Goal: Information Seeking & Learning: Learn about a topic

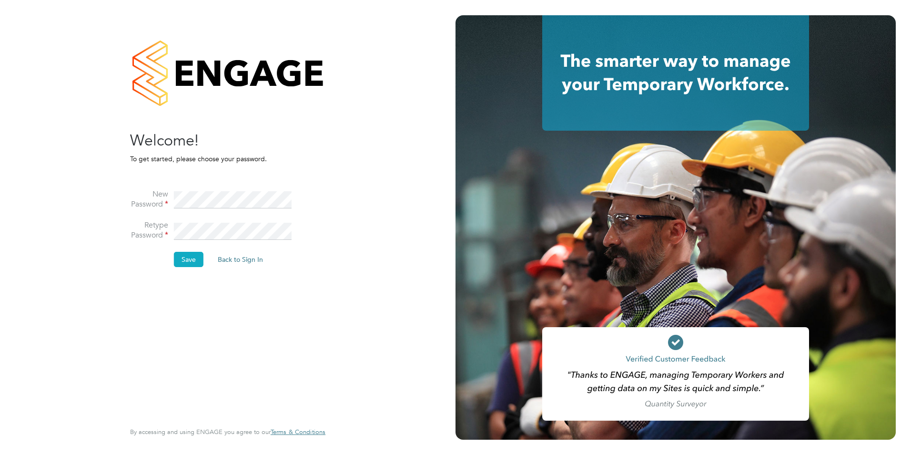
click at [188, 260] on button "Save" at bounding box center [189, 259] width 30 height 15
click at [164, 190] on button "Back to Sign In" at bounding box center [160, 186] width 61 height 15
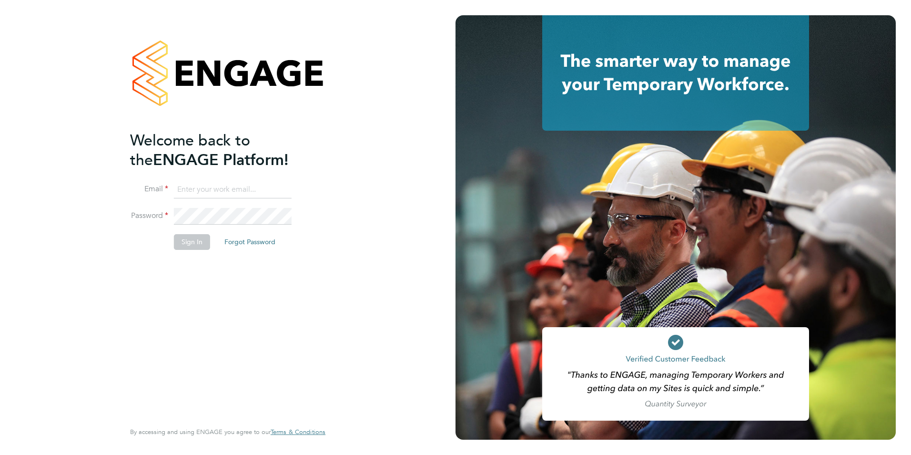
click at [203, 196] on input at bounding box center [233, 189] width 118 height 17
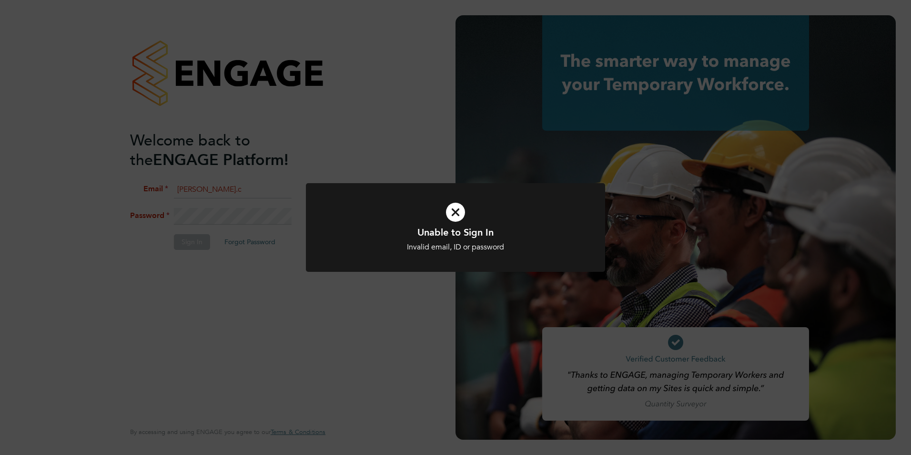
drag, startPoint x: 465, startPoint y: 209, endPoint x: 456, endPoint y: 209, distance: 9.1
click at [464, 209] on icon at bounding box center [456, 211] width 248 height 37
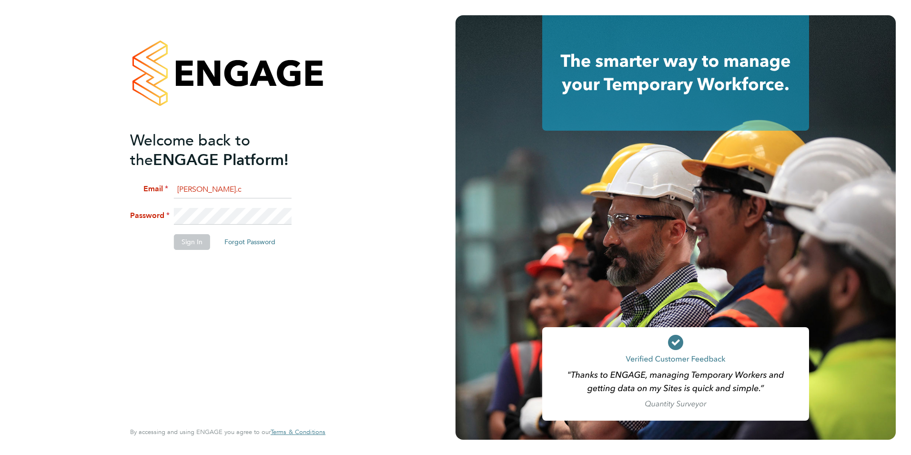
drag, startPoint x: 251, startPoint y: 195, endPoint x: 242, endPoint y: 192, distance: 9.6
click at [251, 195] on input "tom.c" at bounding box center [233, 189] width 118 height 17
type input "tom.craig@nextech-group.co.uk"
click at [188, 239] on button "Sign In" at bounding box center [192, 241] width 36 height 15
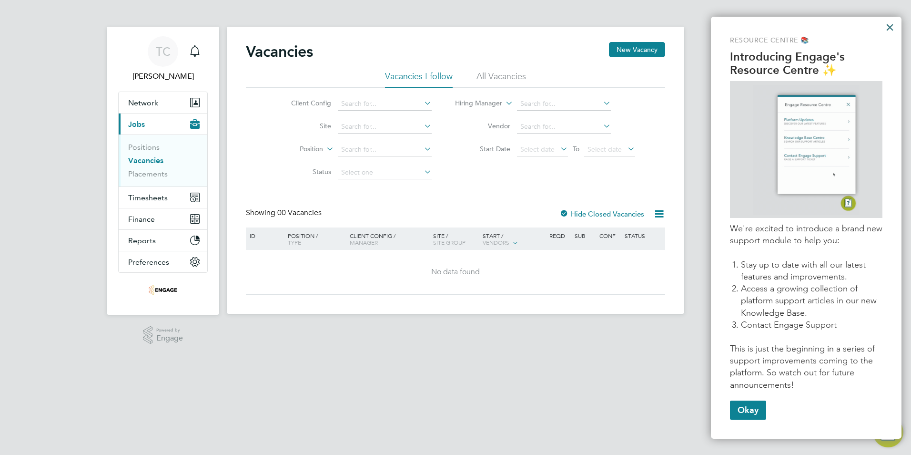
click at [890, 27] on button "×" at bounding box center [889, 27] width 9 height 15
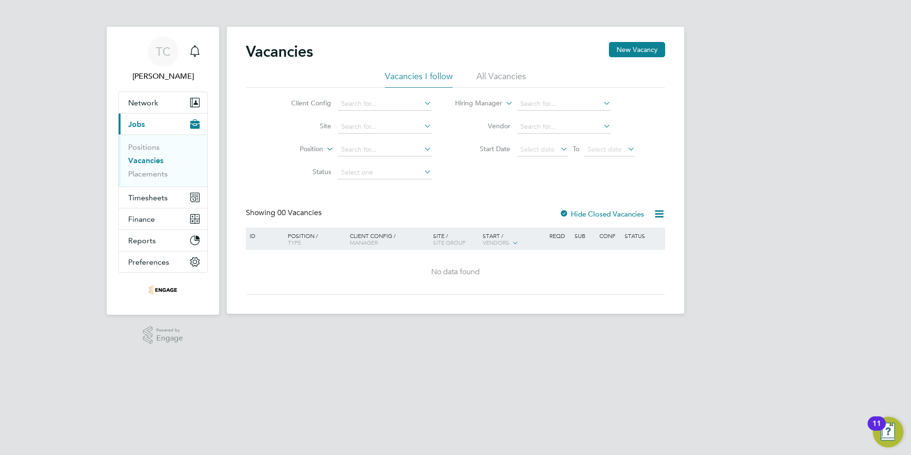
click at [394, 237] on div "Client Config / Manager" at bounding box center [388, 238] width 83 height 23
click at [366, 238] on div "Client Config / Manager" at bounding box center [388, 238] width 83 height 23
click at [299, 234] on div "Position / Type" at bounding box center [314, 238] width 67 height 23
click at [363, 237] on div "Client Config / Manager" at bounding box center [388, 238] width 83 height 23
click at [365, 236] on div "Client Config / Manager" at bounding box center [388, 238] width 83 height 23
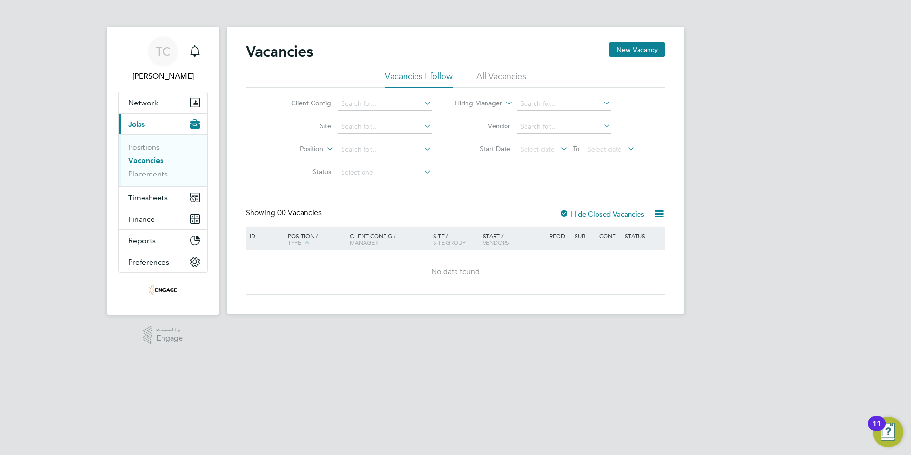
click at [386, 235] on div "Client Config / Manager" at bounding box center [388, 238] width 83 height 23
drag, startPoint x: 386, startPoint y: 235, endPoint x: 377, endPoint y: 241, distance: 10.1
click at [377, 241] on div "Client Config / Manager" at bounding box center [388, 238] width 83 height 23
drag, startPoint x: 377, startPoint y: 241, endPoint x: 370, endPoint y: 244, distance: 7.9
click at [370, 244] on span "Manager" at bounding box center [364, 242] width 28 height 8
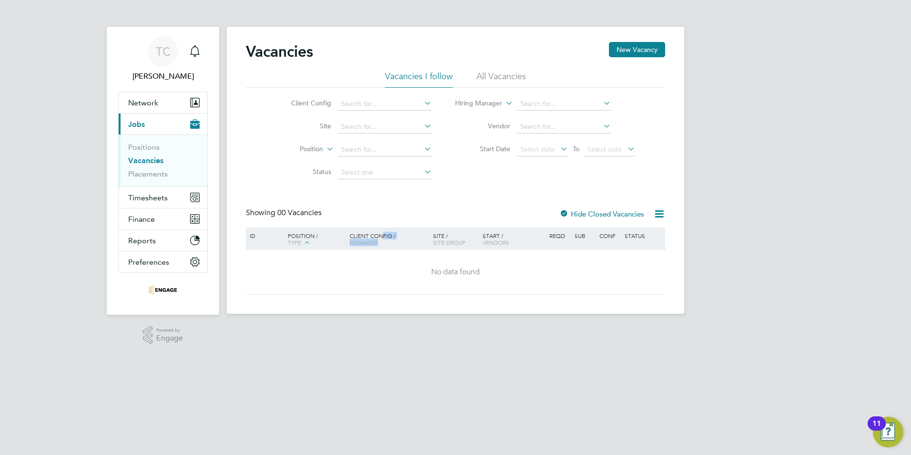
click at [370, 244] on span "Manager" at bounding box center [364, 242] width 28 height 8
drag, startPoint x: 396, startPoint y: 297, endPoint x: 395, endPoint y: 292, distance: 4.9
click at [396, 295] on div "Vacancies New Vacancy Vacancies I follow All Vacancies Client Config Site Posit…" at bounding box center [455, 170] width 457 height 287
click at [653, 215] on icon at bounding box center [659, 214] width 12 height 12
click at [567, 212] on div at bounding box center [564, 215] width 10 height 10
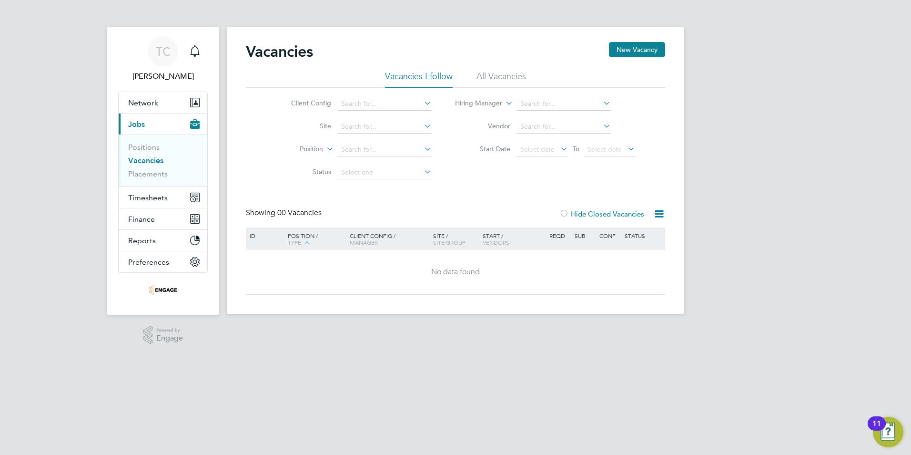
click at [564, 210] on div at bounding box center [564, 215] width 10 height 10
drag, startPoint x: 331, startPoint y: 264, endPoint x: 338, endPoint y: 264, distance: 6.7
click at [331, 264] on div "No data found" at bounding box center [455, 272] width 416 height 44
click at [298, 212] on span "00 Vacancies" at bounding box center [299, 213] width 44 height 10
click at [160, 116] on button "Current page: Jobs" at bounding box center [163, 123] width 89 height 21
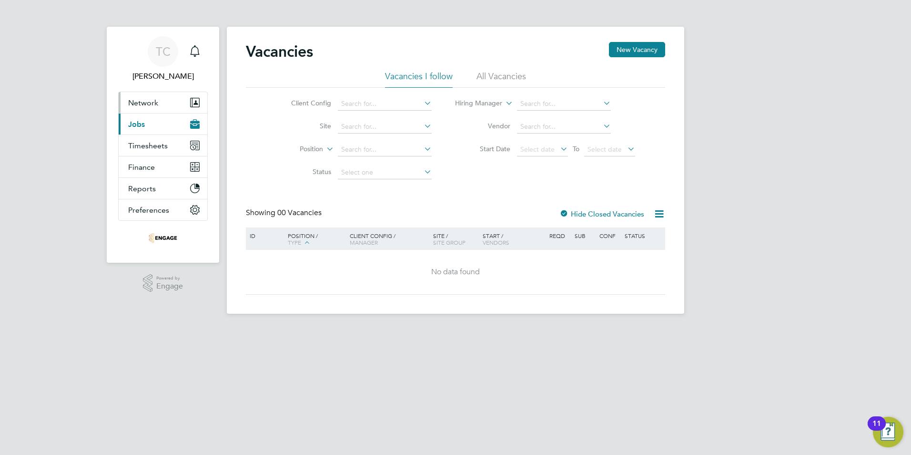
click at [150, 104] on span "Network" at bounding box center [143, 102] width 30 height 9
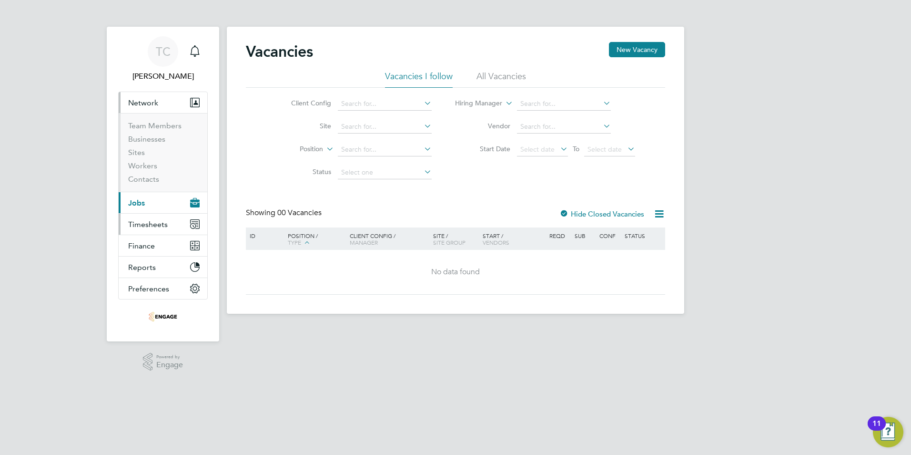
click at [159, 223] on span "Timesheets" at bounding box center [148, 224] width 40 height 9
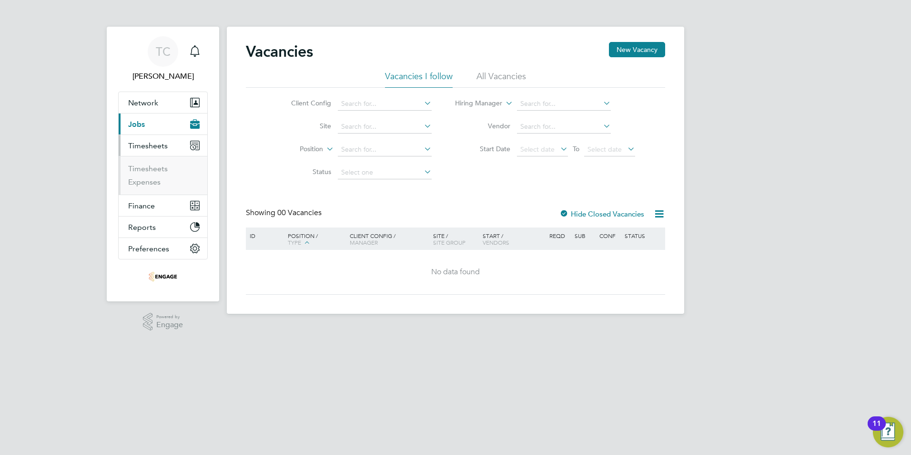
click at [158, 120] on button "Current page: Jobs" at bounding box center [163, 123] width 89 height 21
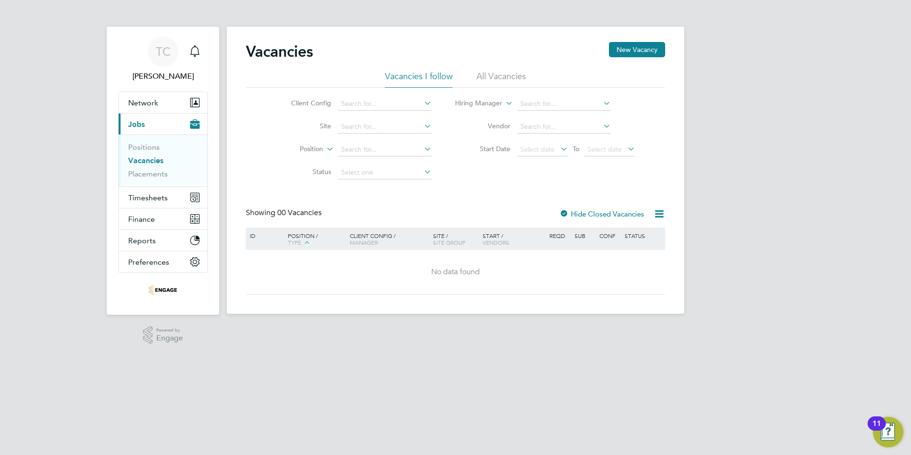
click at [144, 162] on link "Vacancies" at bounding box center [145, 160] width 35 height 9
click at [146, 150] on link "Positions" at bounding box center [143, 146] width 31 height 9
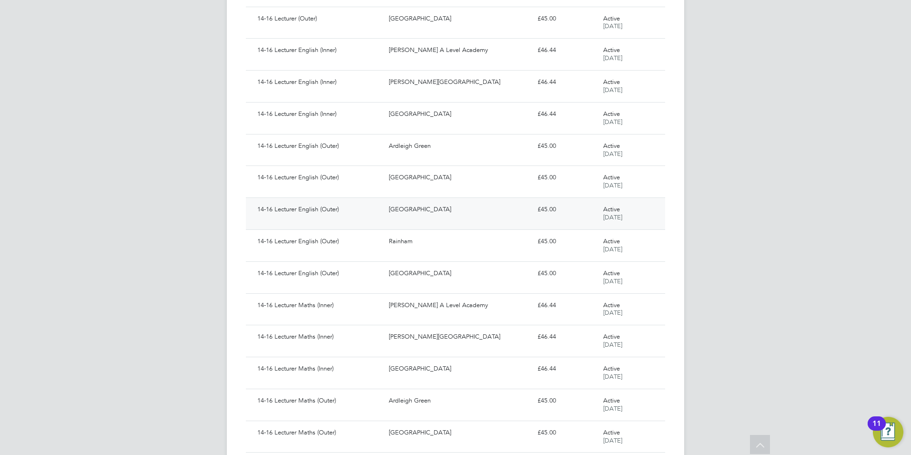
scroll to position [735, 0]
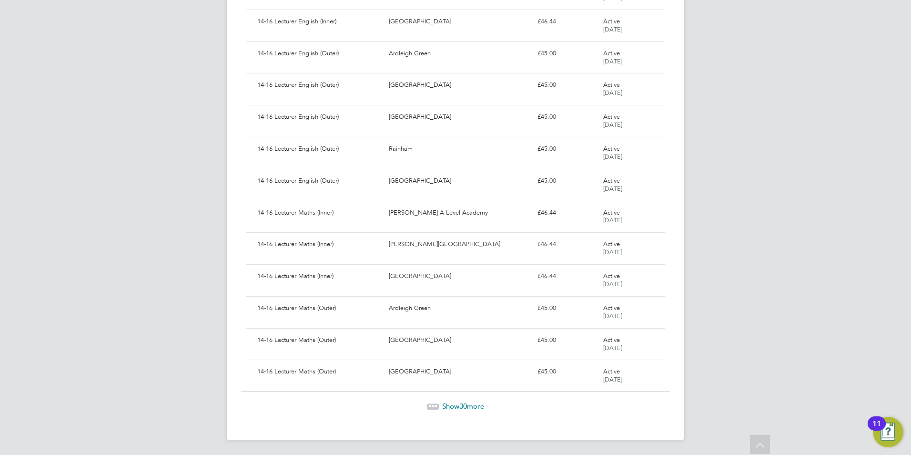
click at [464, 403] on span "30" at bounding box center [463, 405] width 8 height 9
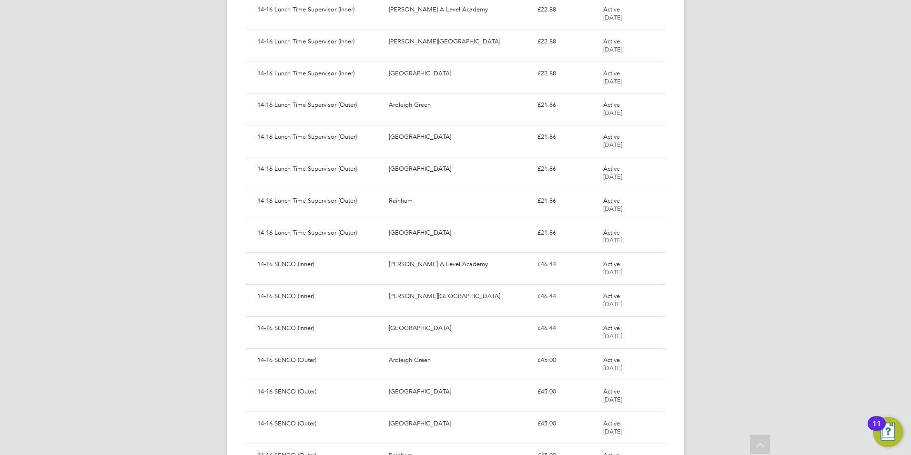
scroll to position [1689, 0]
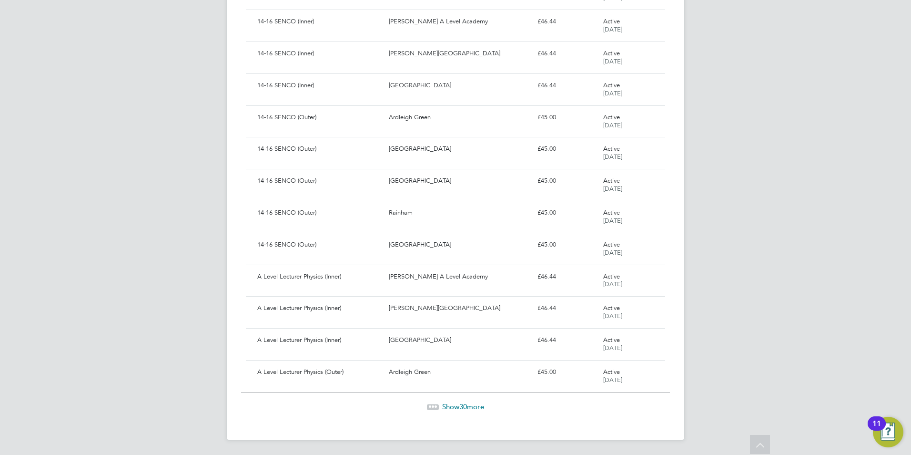
click at [442, 408] on span "Show 30 more" at bounding box center [463, 406] width 42 height 9
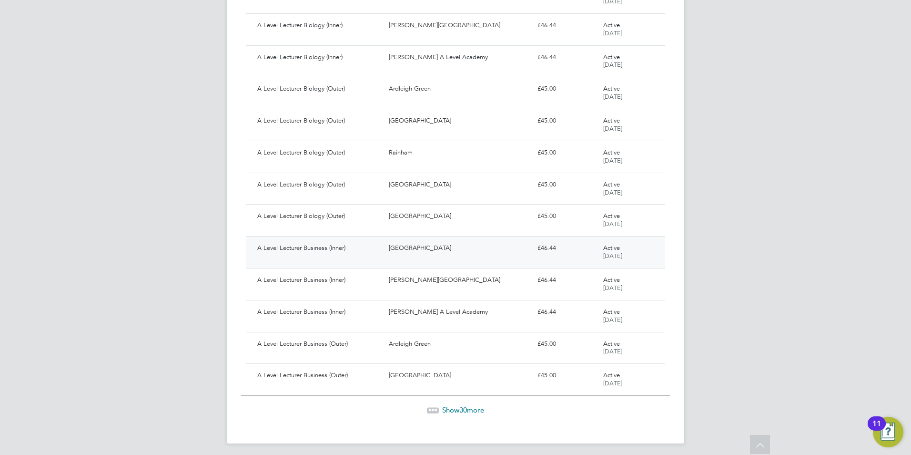
scroll to position [2644, 0]
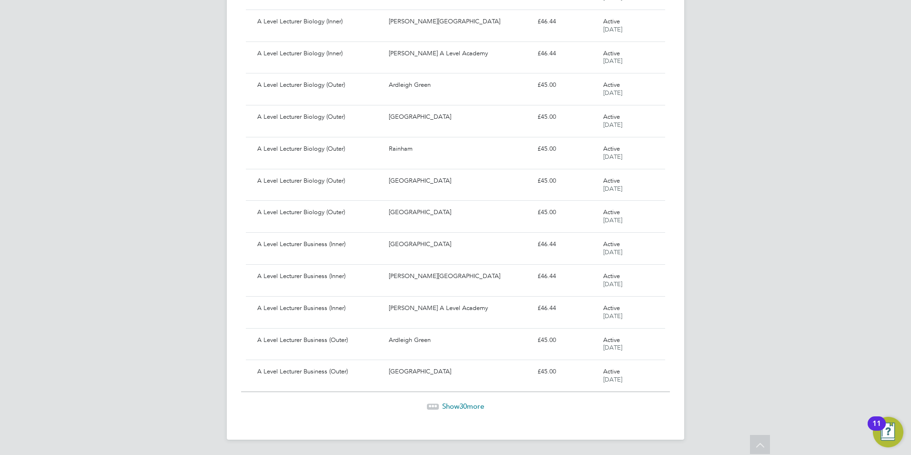
click at [446, 407] on span "Show 30 more" at bounding box center [463, 405] width 42 height 9
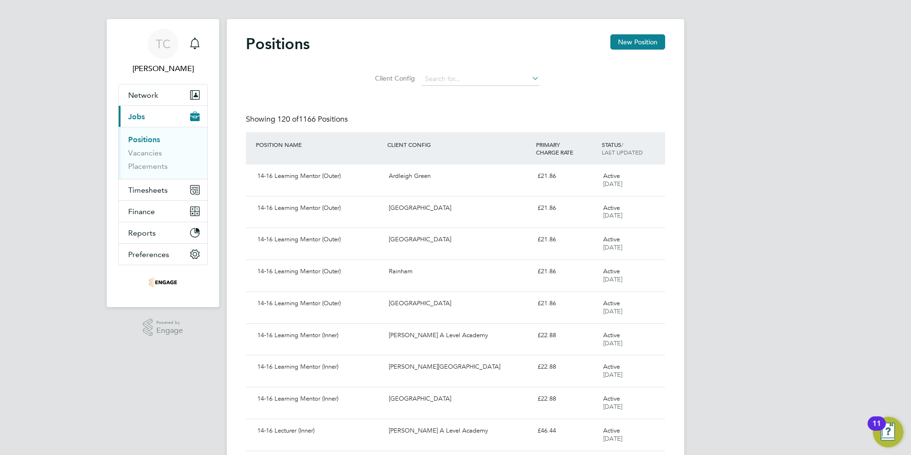
scroll to position [0, 0]
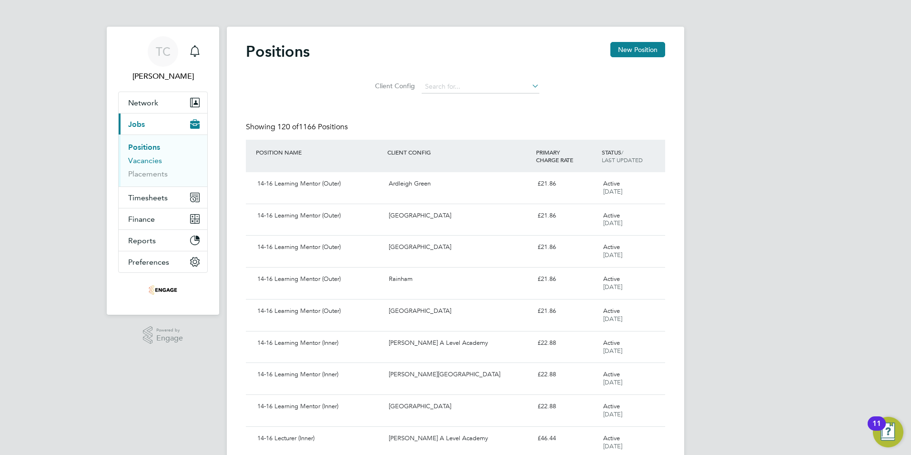
click at [138, 161] on link "Vacancies" at bounding box center [145, 160] width 34 height 9
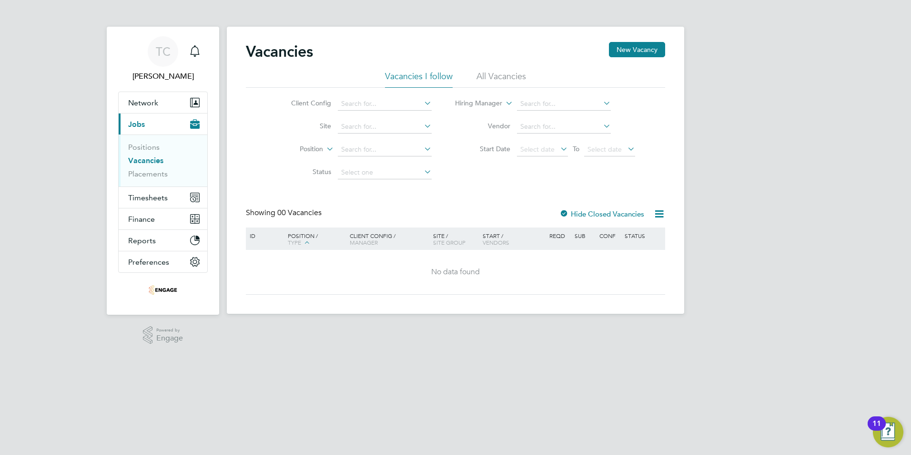
click at [499, 72] on li "All Vacancies" at bounding box center [502, 79] width 50 height 17
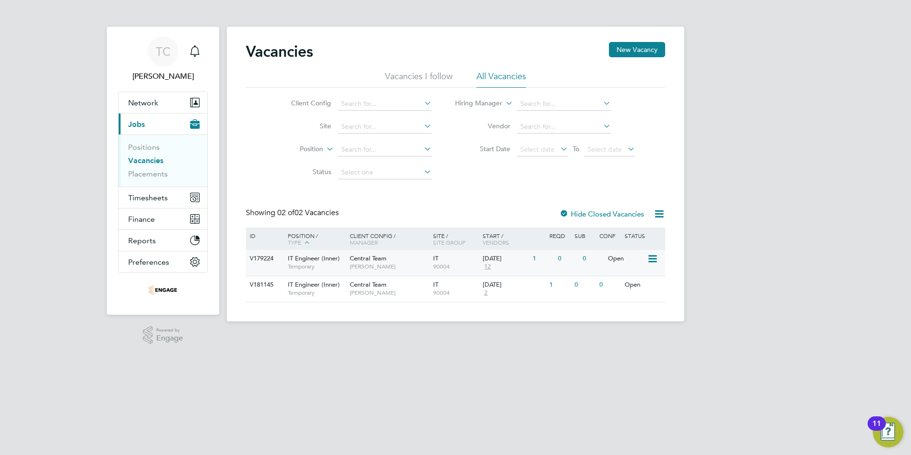
click at [490, 270] on span "12" at bounding box center [488, 267] width 10 height 8
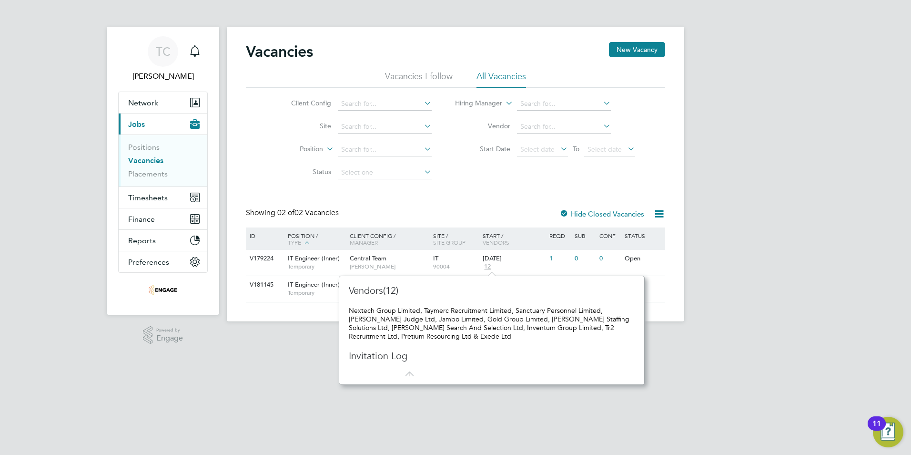
click at [680, 336] on html "TC Thomas Craig Notifications Applications: Network Team Members Businesses Sit…" at bounding box center [455, 168] width 911 height 336
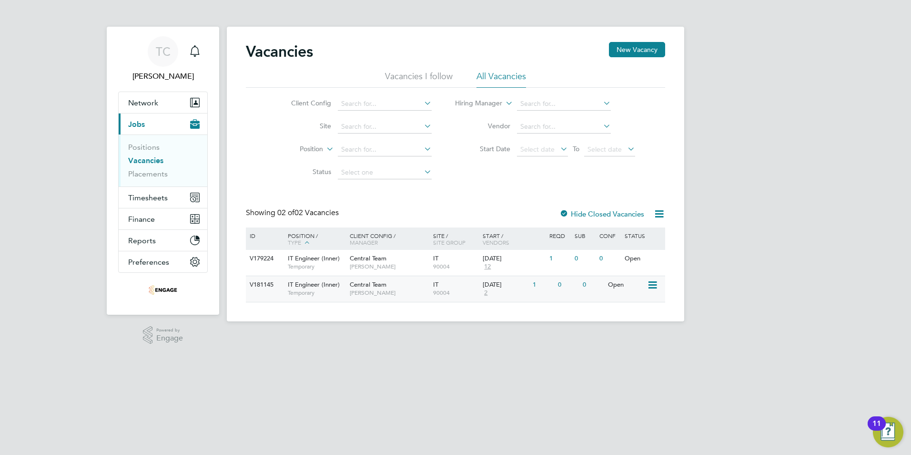
click at [487, 295] on span "2" at bounding box center [486, 293] width 6 height 8
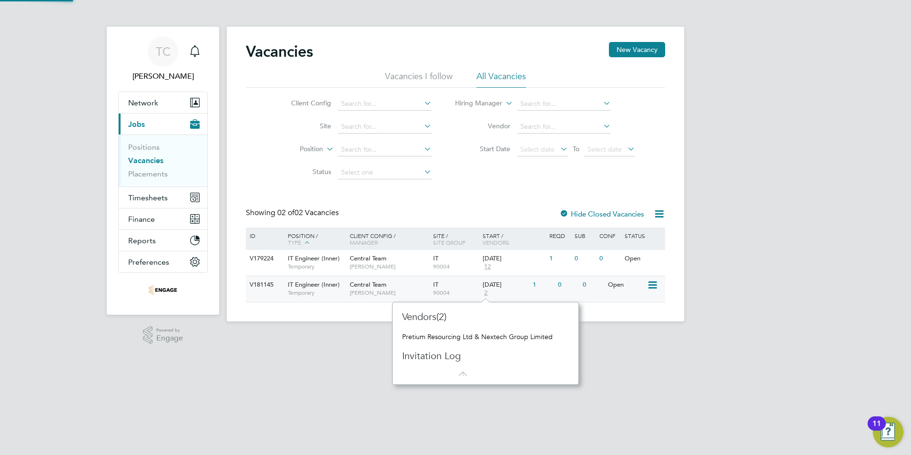
scroll to position [9, 7]
click at [487, 294] on span "2" at bounding box center [486, 293] width 6 height 8
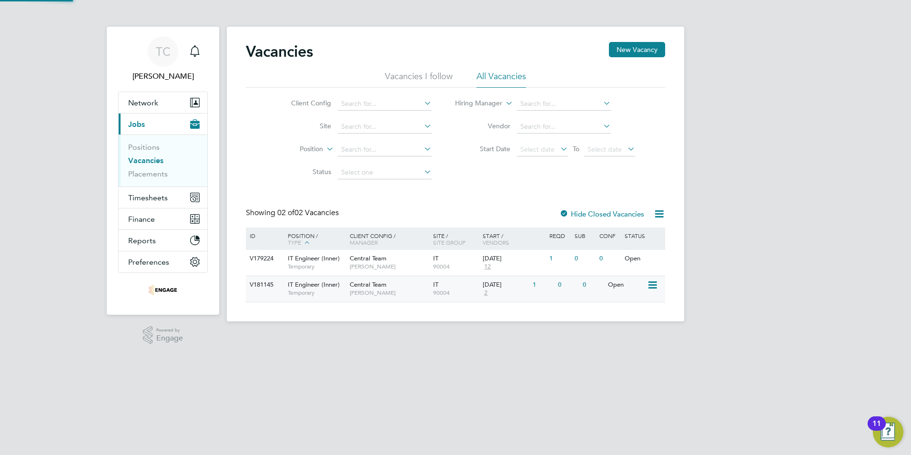
click at [487, 294] on span "2" at bounding box center [486, 293] width 6 height 8
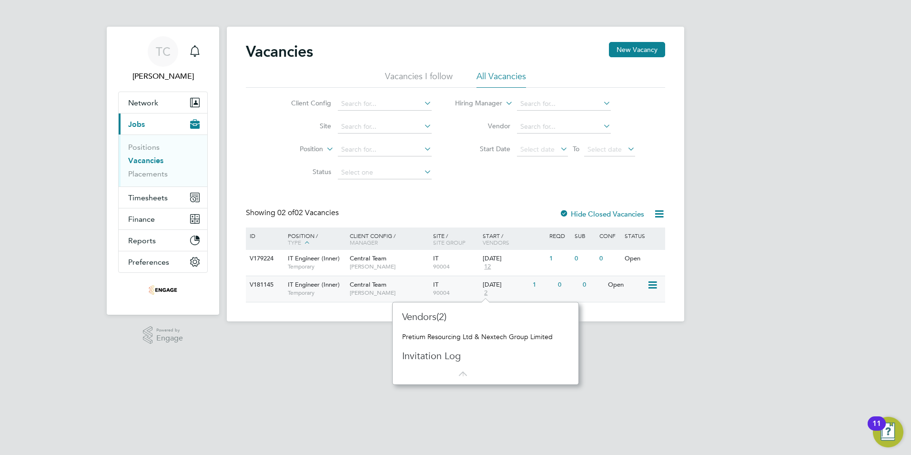
click at [487, 296] on span "2" at bounding box center [486, 293] width 6 height 8
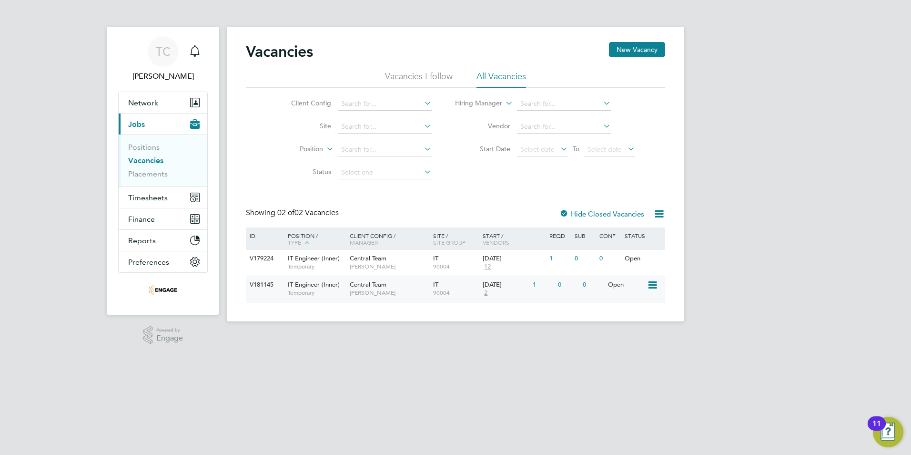
click at [656, 287] on icon at bounding box center [652, 284] width 10 height 11
click at [628, 306] on li "View Details" at bounding box center [629, 306] width 55 height 13
click at [371, 257] on span "Central Team" at bounding box center [368, 258] width 37 height 8
click at [323, 283] on span "IT Engineer (Inner)" at bounding box center [314, 284] width 52 height 8
click at [152, 103] on span "Network" at bounding box center [143, 102] width 30 height 9
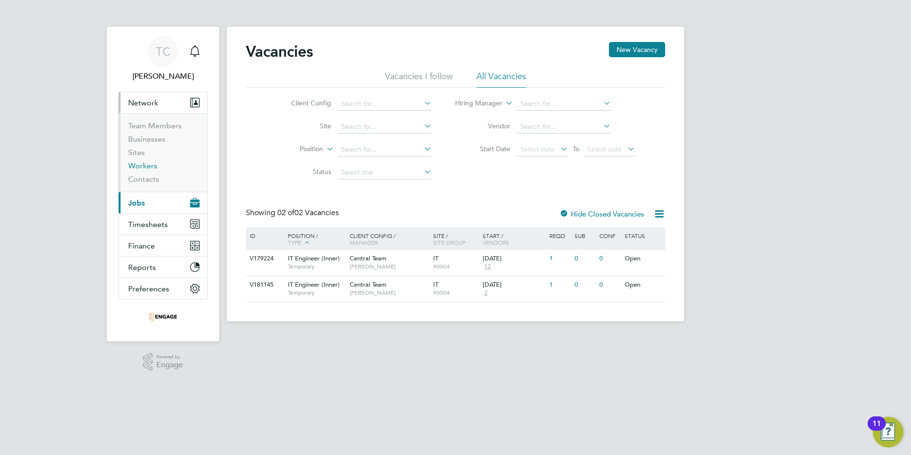
click at [153, 167] on link "Workers" at bounding box center [142, 165] width 29 height 9
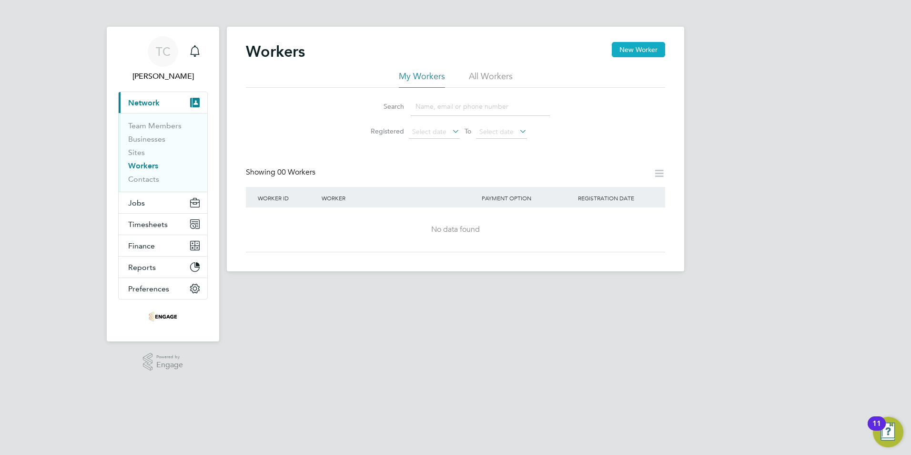
click at [640, 47] on button "New Worker" at bounding box center [638, 49] width 53 height 15
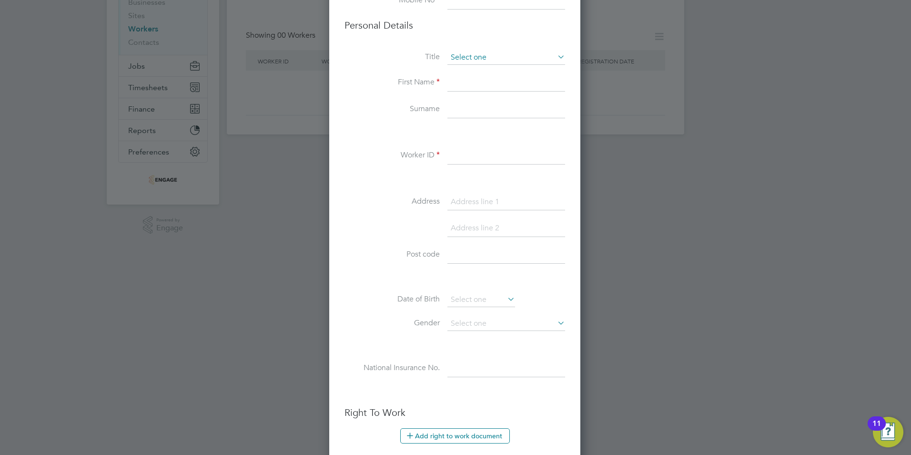
scroll to position [143, 0]
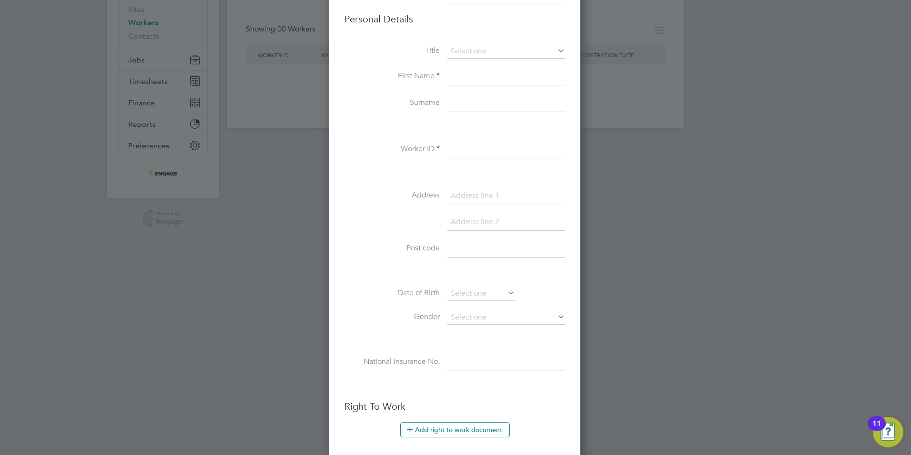
click at [458, 148] on input at bounding box center [506, 149] width 118 height 17
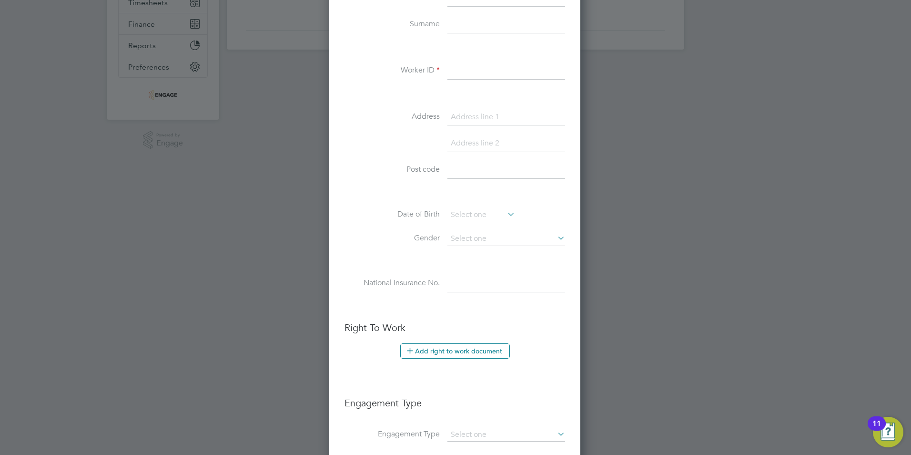
scroll to position [0, 0]
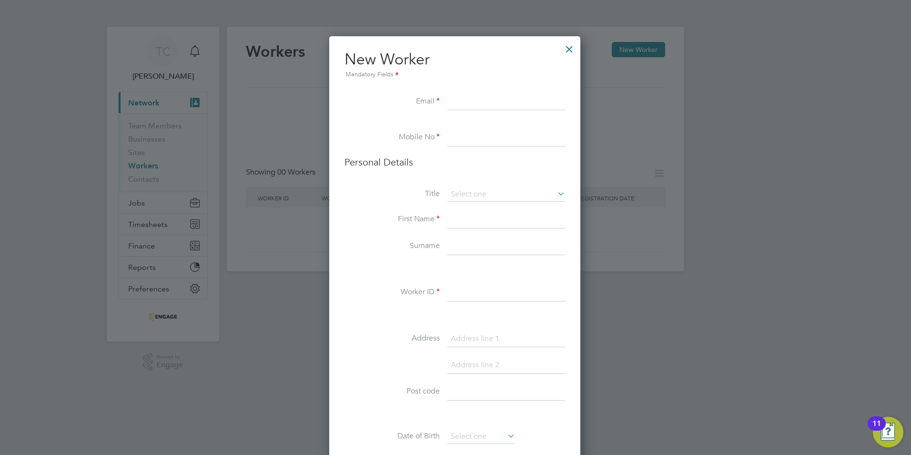
click at [571, 46] on div at bounding box center [569, 46] width 17 height 17
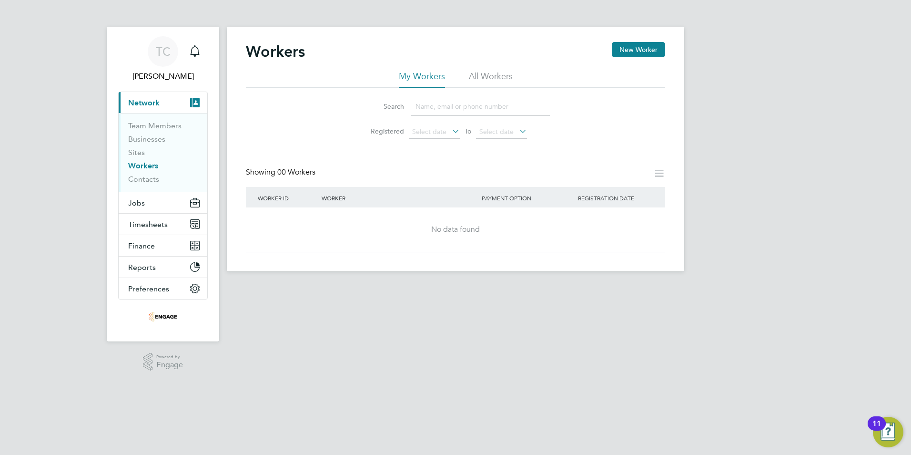
click at [155, 105] on span "Network" at bounding box center [143, 102] width 31 height 9
click at [148, 93] on button "Current page: Network" at bounding box center [163, 102] width 89 height 21
click at [152, 197] on button "Jobs" at bounding box center [163, 202] width 89 height 21
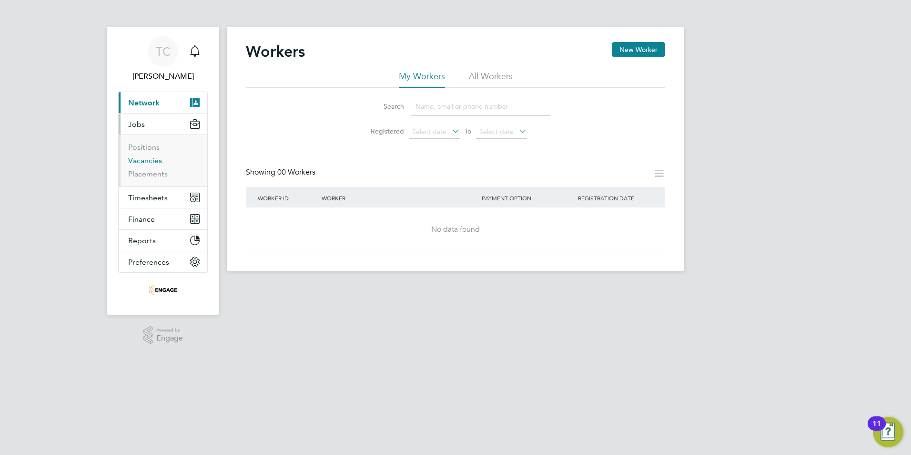
click at [146, 163] on link "Vacancies" at bounding box center [145, 160] width 34 height 9
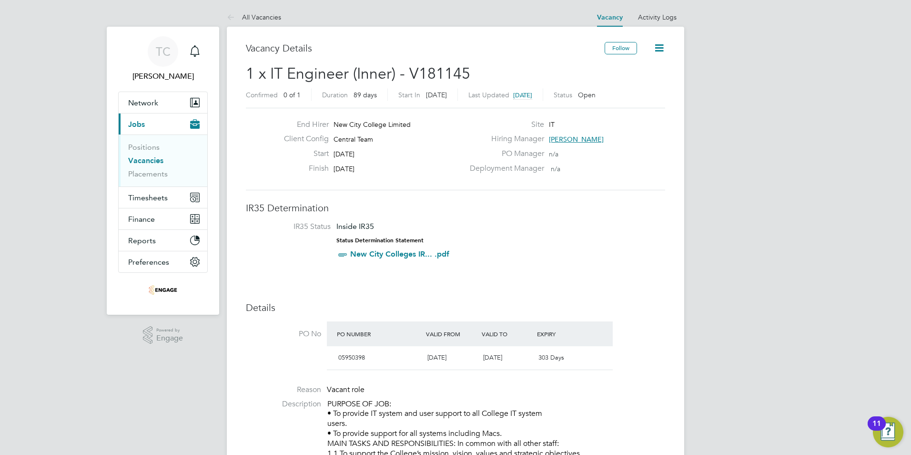
click at [404, 252] on link "New City Colleges IR... .pdf" at bounding box center [399, 253] width 99 height 9
drag, startPoint x: 418, startPoint y: 122, endPoint x: 330, endPoint y: 125, distance: 88.2
click at [330, 125] on div "End Hirer New City College Limited" at bounding box center [370, 127] width 188 height 15
drag, startPoint x: 330, startPoint y: 125, endPoint x: 545, endPoint y: 162, distance: 217.9
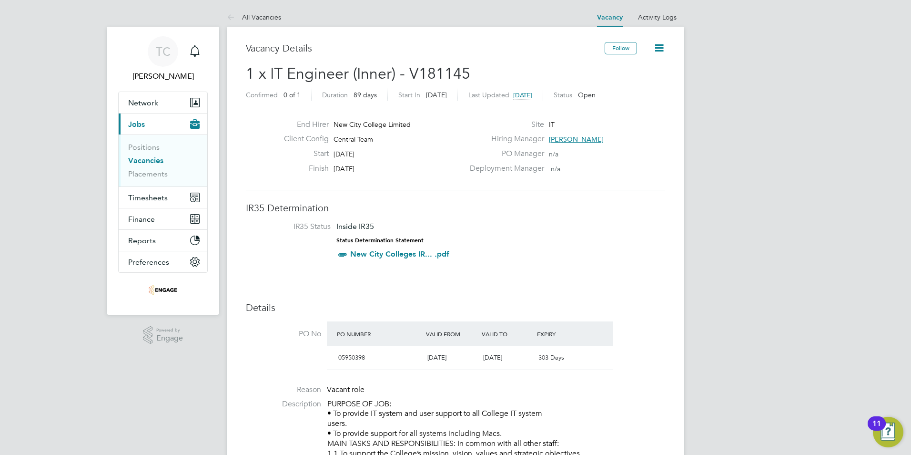
click at [548, 168] on div "Deployment Manager n/a" at bounding box center [566, 170] width 205 height 15
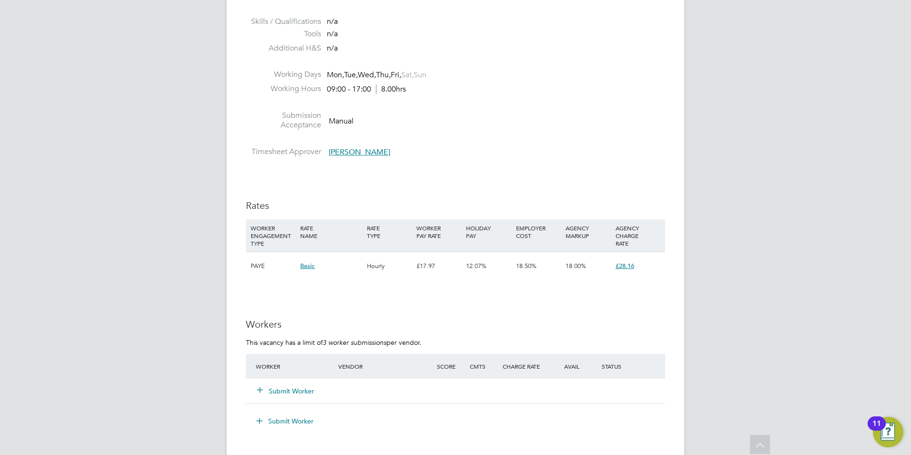
scroll to position [1239, 0]
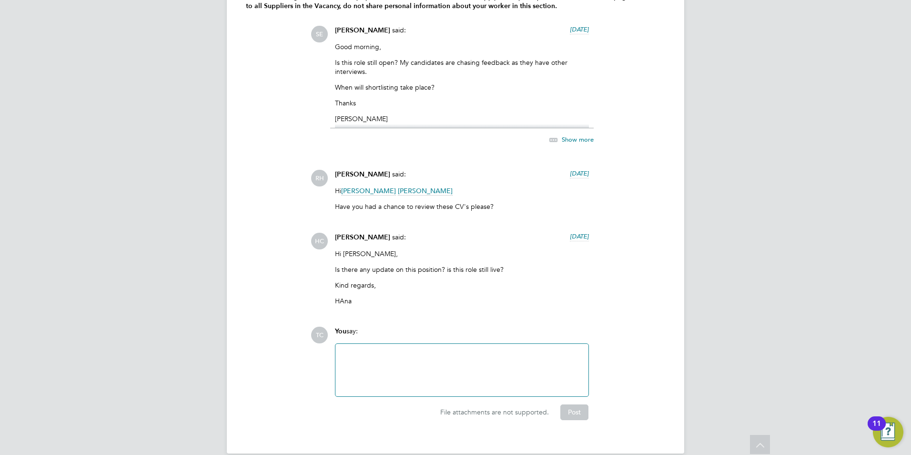
scroll to position [1923, 0]
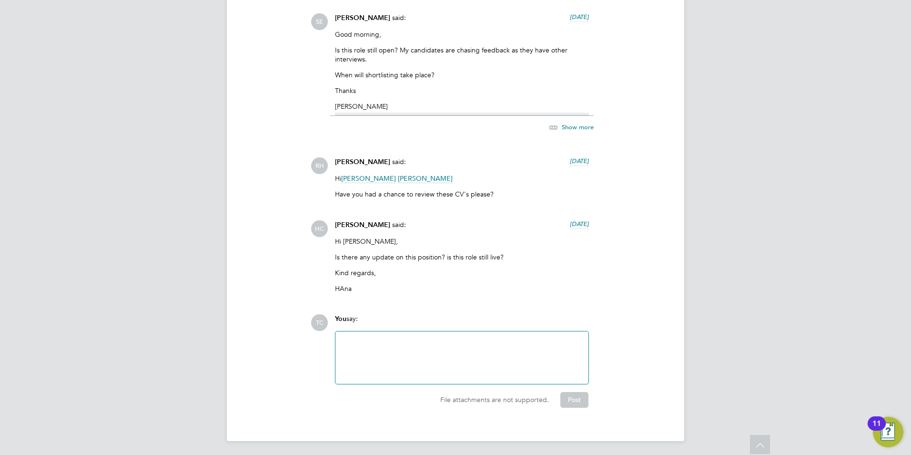
drag, startPoint x: 410, startPoint y: 377, endPoint x: 405, endPoint y: 362, distance: 15.7
click at [407, 375] on div at bounding box center [461, 357] width 253 height 52
drag, startPoint x: 367, startPoint y: 347, endPoint x: 360, endPoint y: 344, distance: 7.7
click at [365, 346] on div at bounding box center [462, 357] width 242 height 41
drag, startPoint x: 401, startPoint y: 347, endPoint x: 381, endPoint y: 347, distance: 20.0
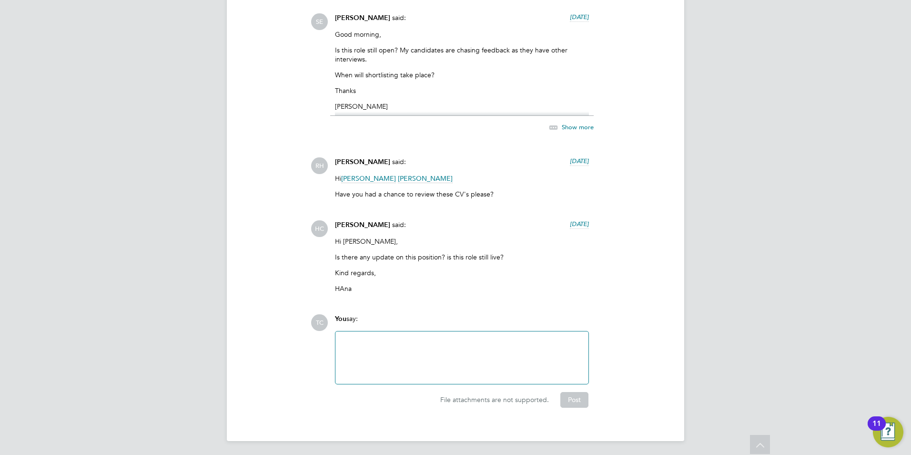
click at [401, 347] on div at bounding box center [462, 357] width 242 height 41
click at [350, 345] on div at bounding box center [462, 357] width 242 height 41
click at [578, 397] on button "Post" at bounding box center [574, 399] width 28 height 15
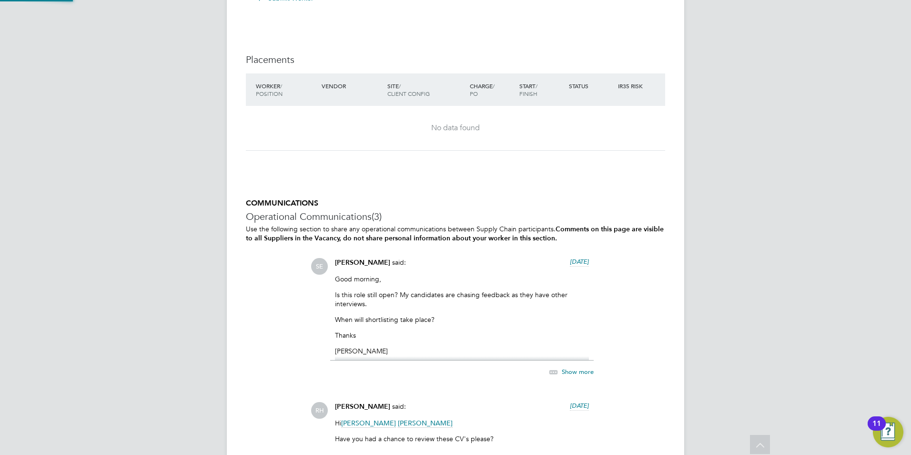
scroll to position [1447, 0]
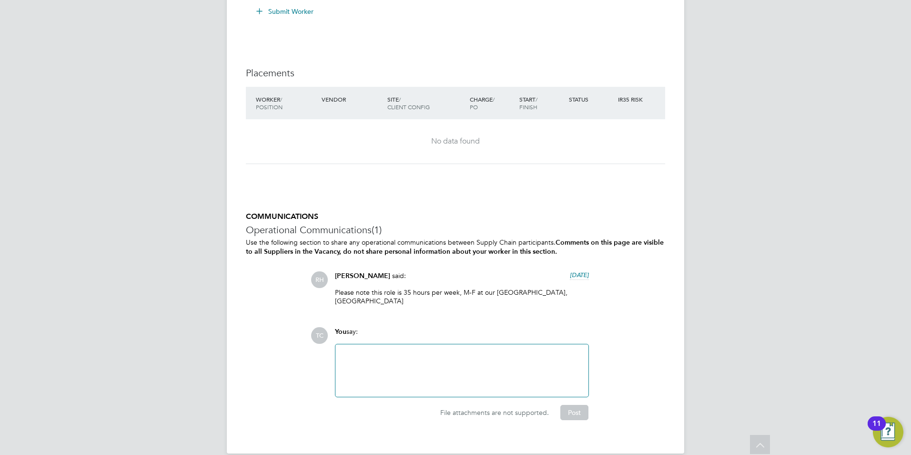
scroll to position [1668, 0]
drag, startPoint x: 376, startPoint y: 356, endPoint x: 379, endPoint y: 347, distance: 10.0
click at [376, 353] on div at bounding box center [462, 367] width 242 height 41
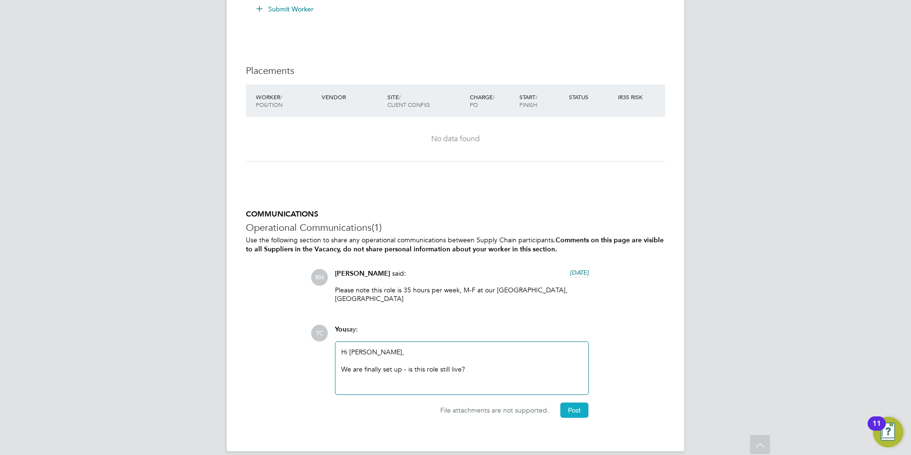
drag, startPoint x: 581, startPoint y: 407, endPoint x: 572, endPoint y: 406, distance: 9.6
click at [581, 407] on button "Post" at bounding box center [574, 409] width 28 height 15
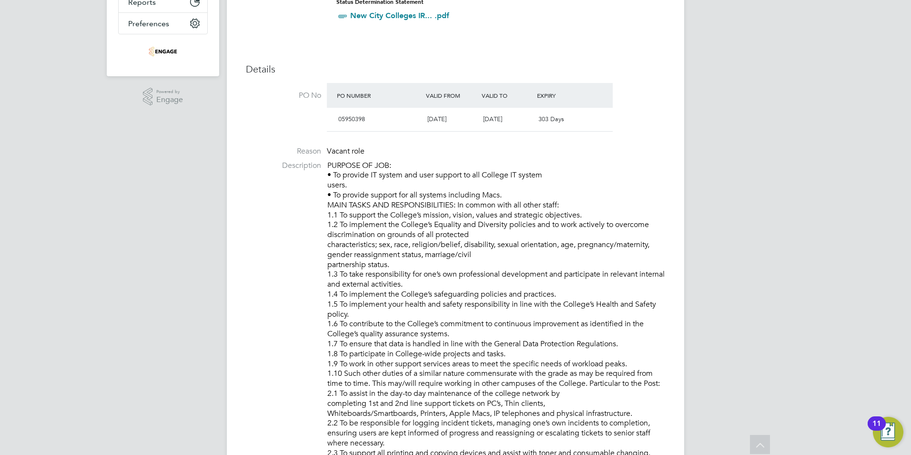
scroll to position [0, 0]
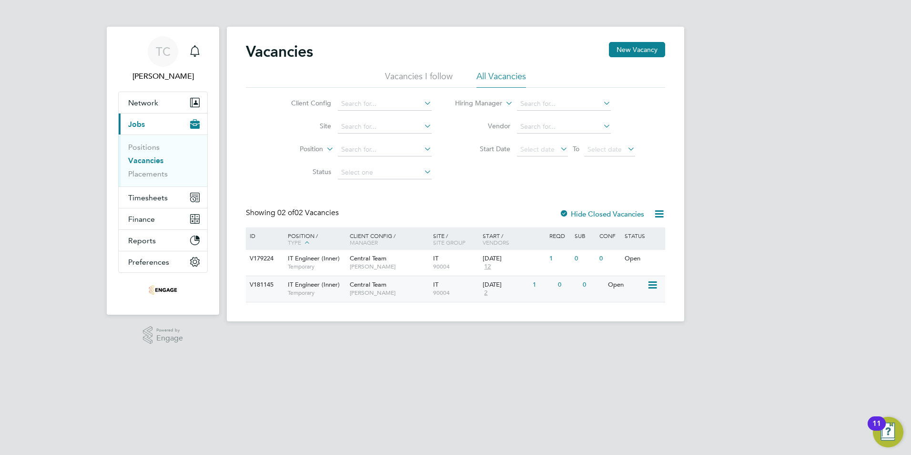
click at [650, 283] on icon at bounding box center [652, 284] width 10 height 11
click at [485, 292] on span "2" at bounding box center [486, 293] width 6 height 8
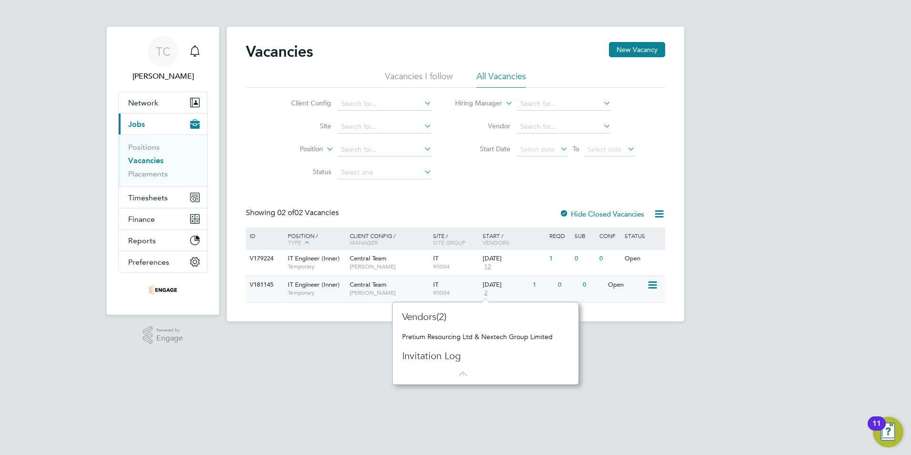
click at [493, 291] on div "22 Sep 2025 2" at bounding box center [505, 289] width 50 height 26
click at [795, 133] on div "TC Thomas Craig Notifications Applications: Network Team Members Businesses Sit…" at bounding box center [455, 168] width 911 height 336
click at [68, 82] on div "TC Thomas Craig Notifications Applications: Network Team Members Businesses Sit…" at bounding box center [455, 168] width 911 height 336
drag, startPoint x: 206, startPoint y: 365, endPoint x: 298, endPoint y: 383, distance: 94.2
click at [206, 336] on html "TC Thomas Craig Notifications Applications: Network Team Members Businesses Sit…" at bounding box center [455, 168] width 911 height 336
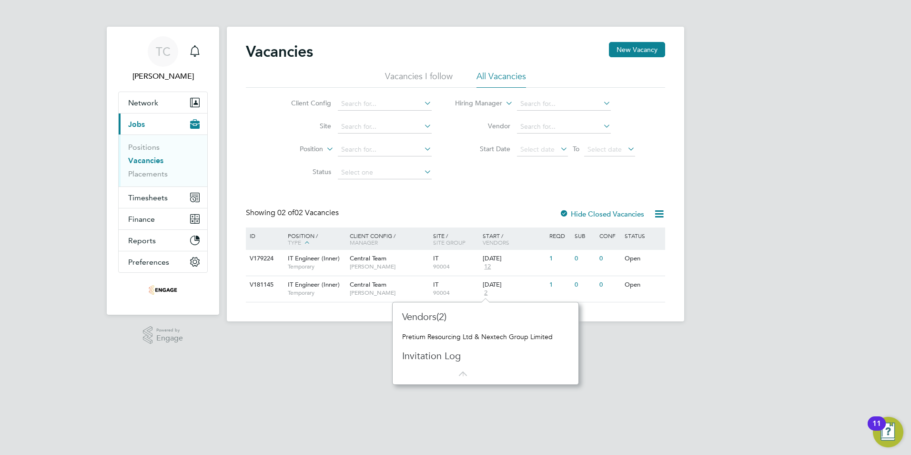
click at [460, 377] on div "Vendors(2) Pretium Resourcing Ltd & Nextech Group Limited Invitation Log" at bounding box center [485, 343] width 187 height 83
click at [462, 376] on div "Vendors(2) Pretium Resourcing Ltd & Nextech Group Limited Invitation Log" at bounding box center [485, 343] width 187 height 83
click at [464, 371] on icon at bounding box center [461, 369] width 12 height 12
click at [193, 336] on html "TC Thomas Craig Notifications Applications: Network Team Members Businesses Sit…" at bounding box center [455, 168] width 911 height 336
click at [320, 336] on html "TC Thomas Craig Notifications 1 Applications: Network Team Members Businesses S…" at bounding box center [455, 168] width 911 height 336
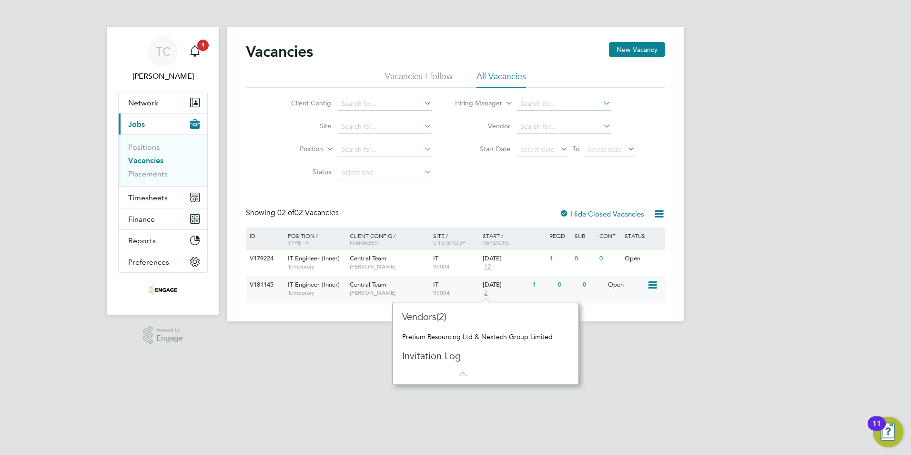
click at [325, 285] on span "IT Engineer (Inner)" at bounding box center [314, 284] width 52 height 8
click at [457, 264] on span "90004" at bounding box center [455, 267] width 45 height 8
click at [798, 109] on div "TC Thomas Craig Notifications 1 Applications: Network Team Members Businesses S…" at bounding box center [455, 168] width 911 height 336
click at [361, 286] on span "Central Team" at bounding box center [368, 284] width 37 height 8
click at [656, 258] on icon at bounding box center [652, 258] width 10 height 11
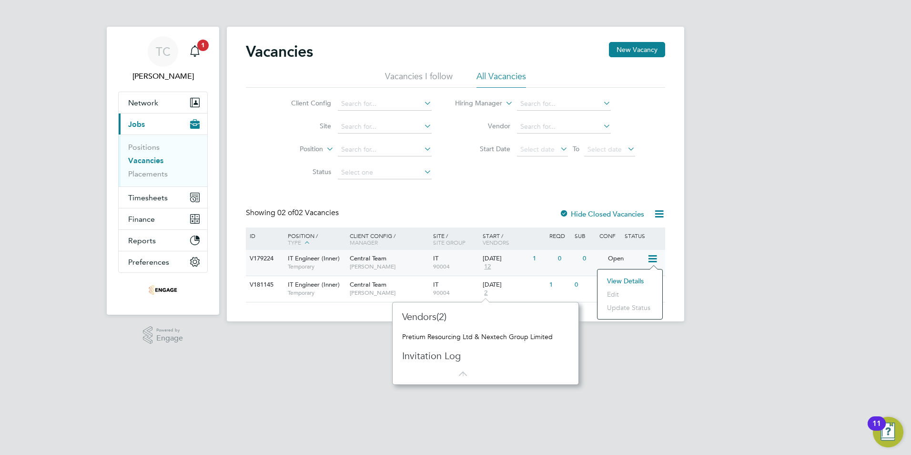
click at [702, 336] on html "TC Thomas Craig Notifications 1 Applications: Network Team Members Businesses S…" at bounding box center [455, 168] width 911 height 336
click at [653, 286] on icon at bounding box center [652, 284] width 10 height 11
click at [615, 288] on div "Open" at bounding box center [626, 285] width 41 height 18
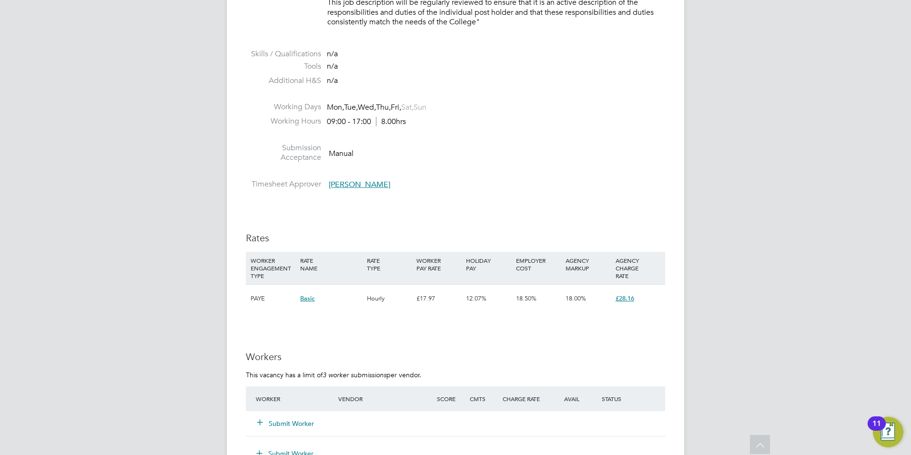
scroll to position [1216, 0]
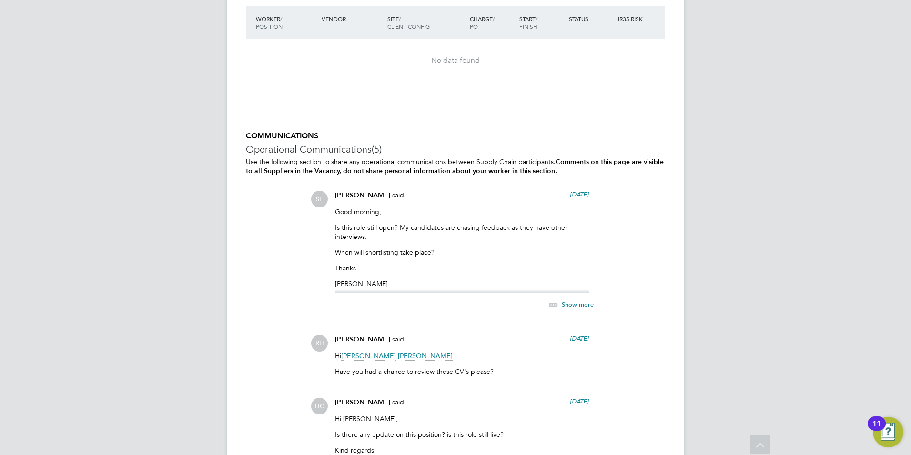
scroll to position [1763, 0]
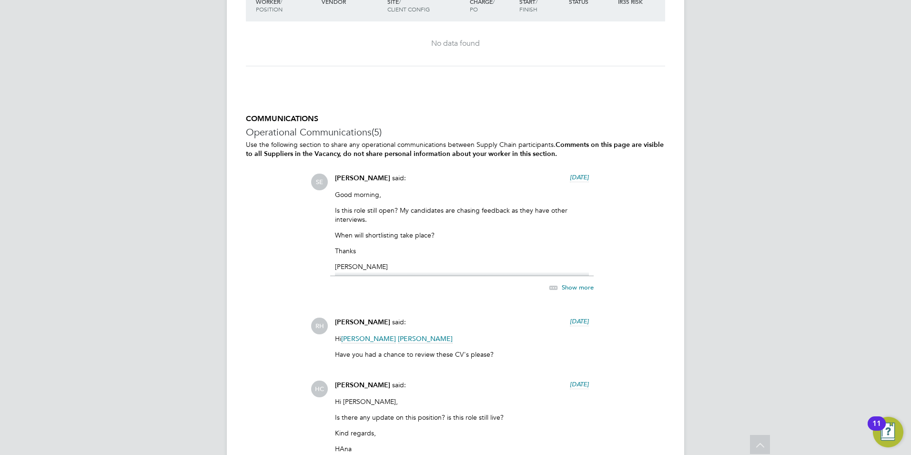
click at [345, 319] on span "[PERSON_NAME]" at bounding box center [362, 322] width 55 height 8
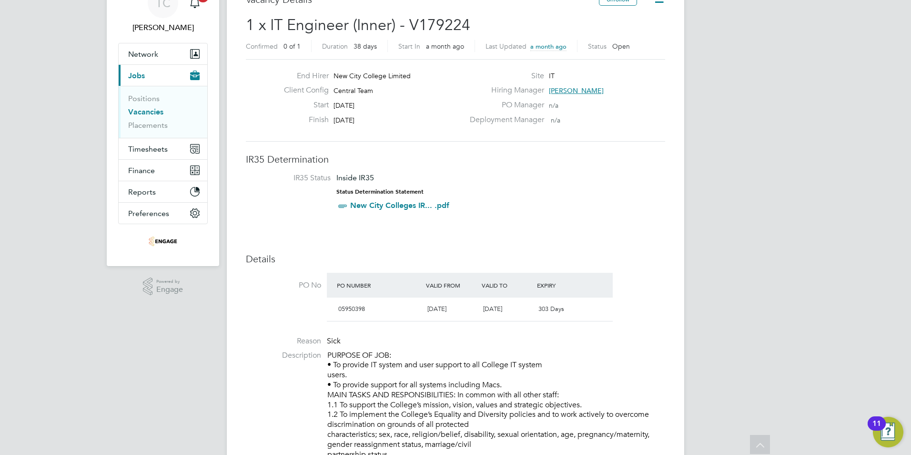
scroll to position [0, 0]
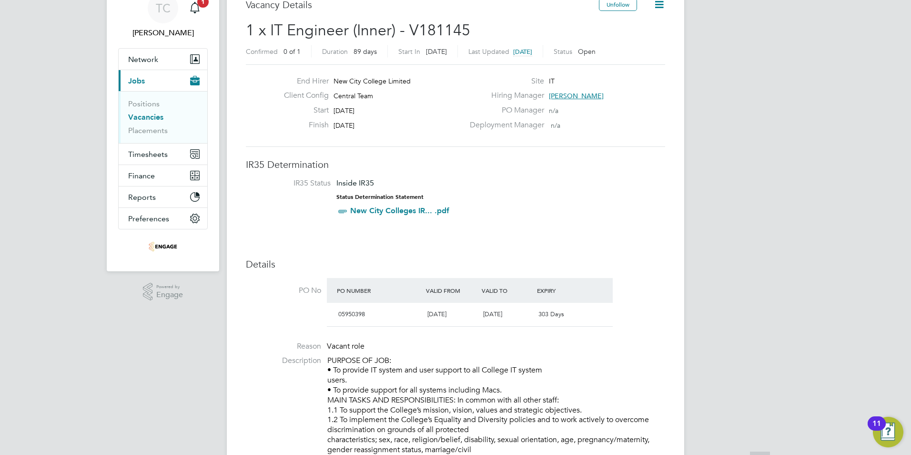
scroll to position [95, 0]
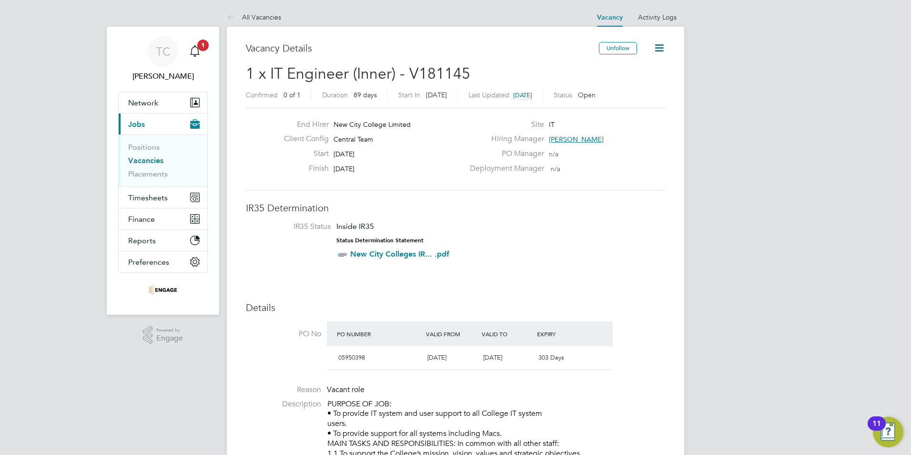
drag, startPoint x: 374, startPoint y: 153, endPoint x: 340, endPoint y: 153, distance: 33.8
click at [340, 153] on div "Start [DATE]" at bounding box center [370, 156] width 188 height 15
drag, startPoint x: 340, startPoint y: 153, endPoint x: 317, endPoint y: 164, distance: 25.6
click at [317, 164] on div "Finish [DATE]" at bounding box center [370, 170] width 188 height 15
drag, startPoint x: 317, startPoint y: 164, endPoint x: 515, endPoint y: 233, distance: 209.0
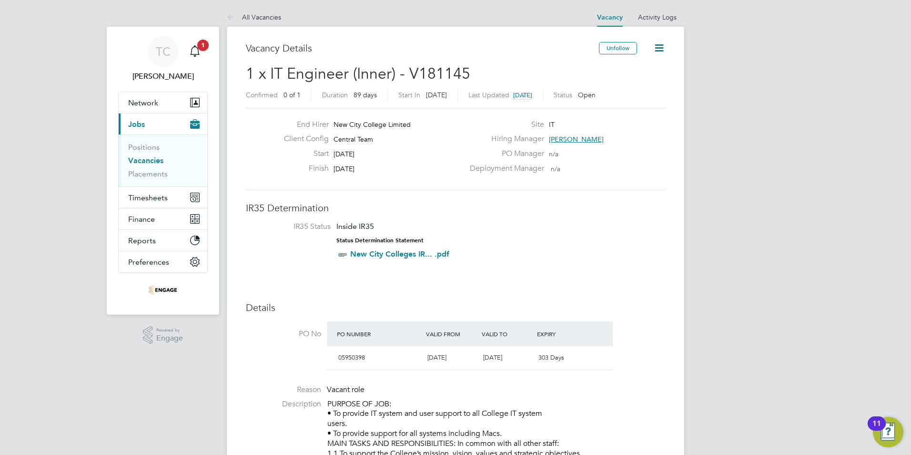
click at [515, 233] on li "IR35 Status Inside IR35 Status Determination Statement New City Colleges IR... …" at bounding box center [455, 242] width 400 height 41
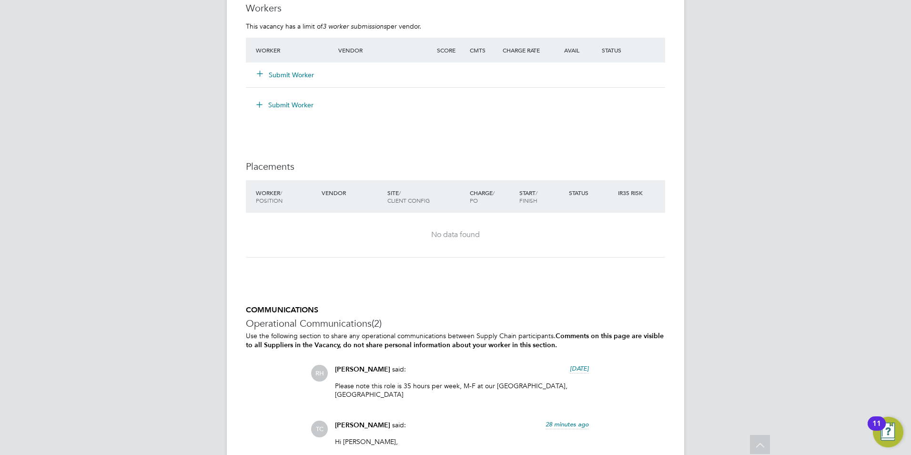
scroll to position [1620, 0]
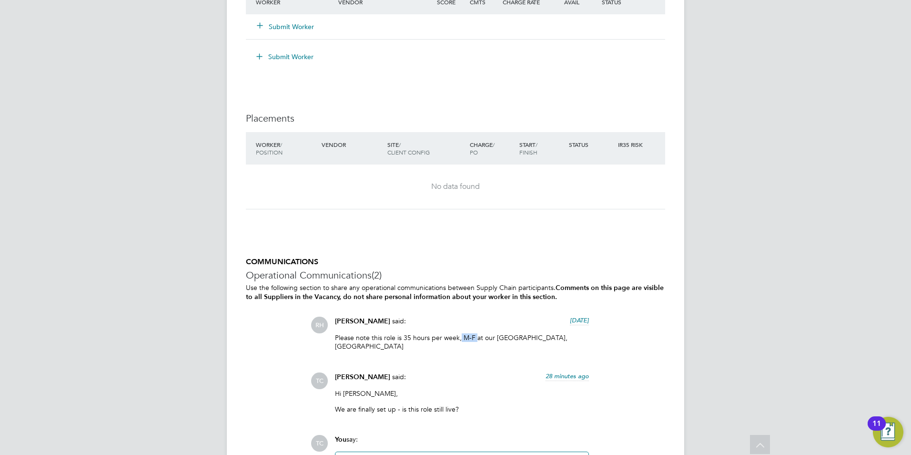
drag, startPoint x: 476, startPoint y: 335, endPoint x: 459, endPoint y: 335, distance: 16.7
click at [459, 335] on p "Please note this role is 35 hours per week, M-F at our Poplar Campus, Poplar Hi…" at bounding box center [462, 341] width 254 height 17
drag, startPoint x: 459, startPoint y: 335, endPoint x: 487, endPoint y: 346, distance: 30.2
click at [487, 346] on p "Please note this role is 35 hours per week, M-F at our Poplar Campus, Poplar Hi…" at bounding box center [462, 341] width 254 height 17
drag, startPoint x: 415, startPoint y: 345, endPoint x: 379, endPoint y: 345, distance: 36.2
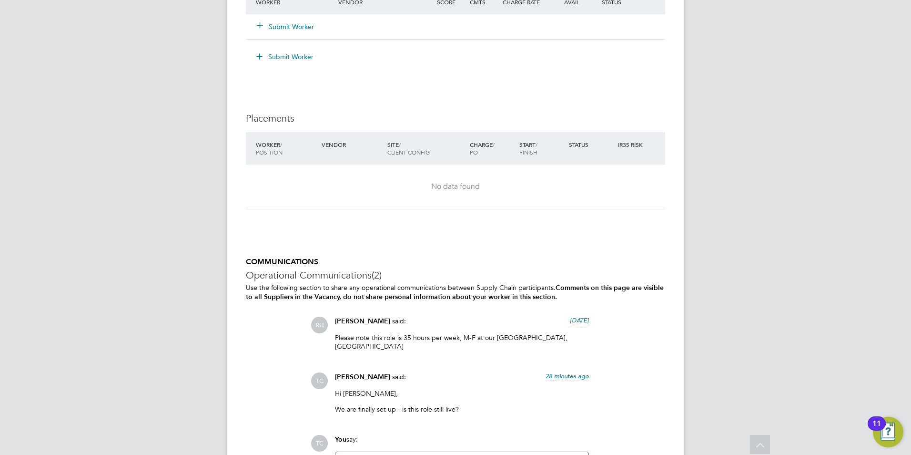
click at [379, 345] on p "Please note this role is 35 hours per week, M-F at our Poplar Campus, Poplar Hi…" at bounding box center [462, 341] width 254 height 17
copy p "E14 0AF"
drag, startPoint x: 377, startPoint y: 317, endPoint x: 334, endPoint y: 322, distance: 44.1
click at [334, 322] on div "Rufena Haque said: 8 days ago Please note this role is 35 hours per week, M-F a…" at bounding box center [462, 336] width 264 height 41
copy span "[PERSON_NAME]"
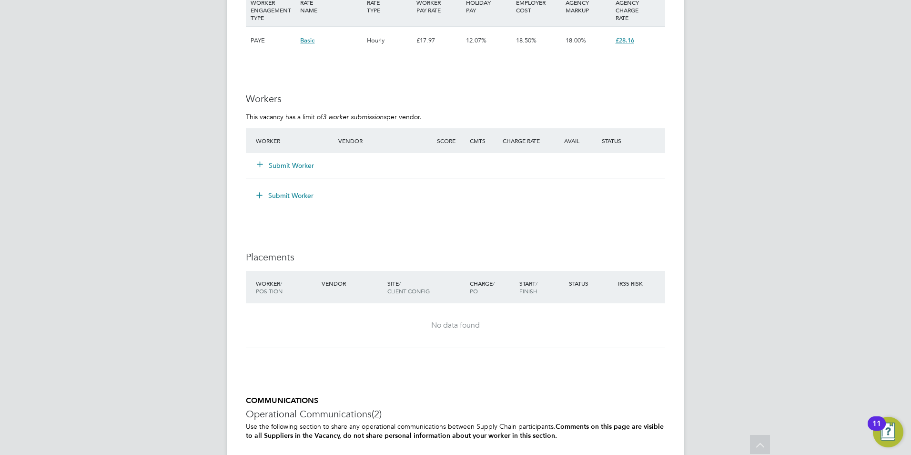
scroll to position [1430, 0]
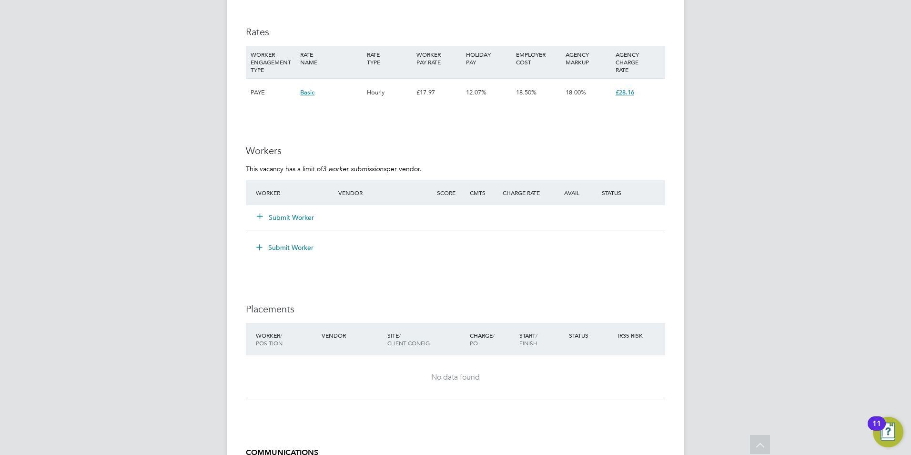
click at [634, 92] on span "£28.16" at bounding box center [625, 92] width 19 height 8
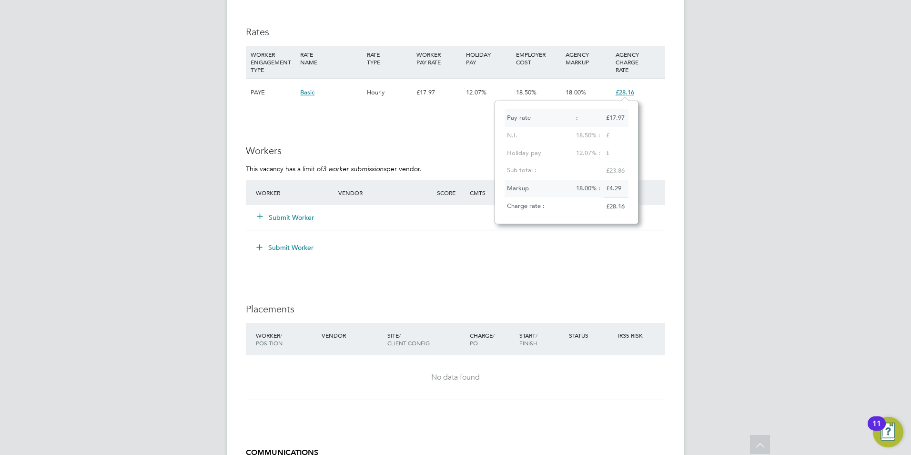
click at [650, 152] on h3 "Workers" at bounding box center [455, 150] width 419 height 12
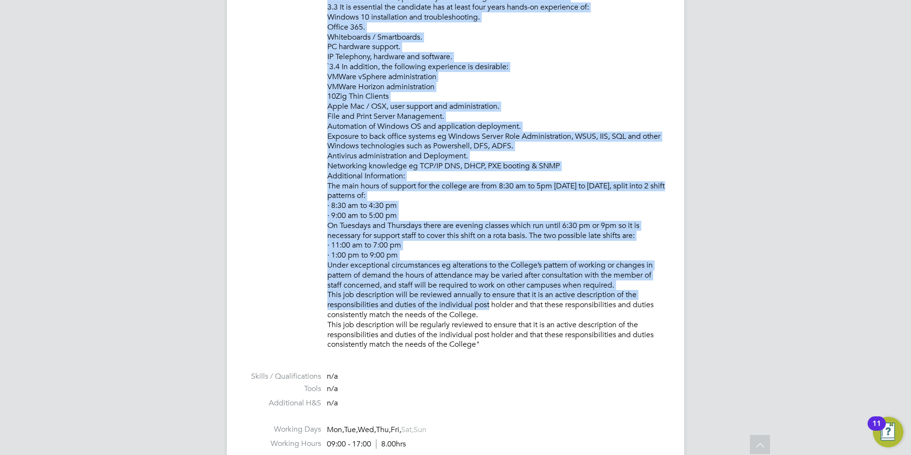
scroll to position [953, 0]
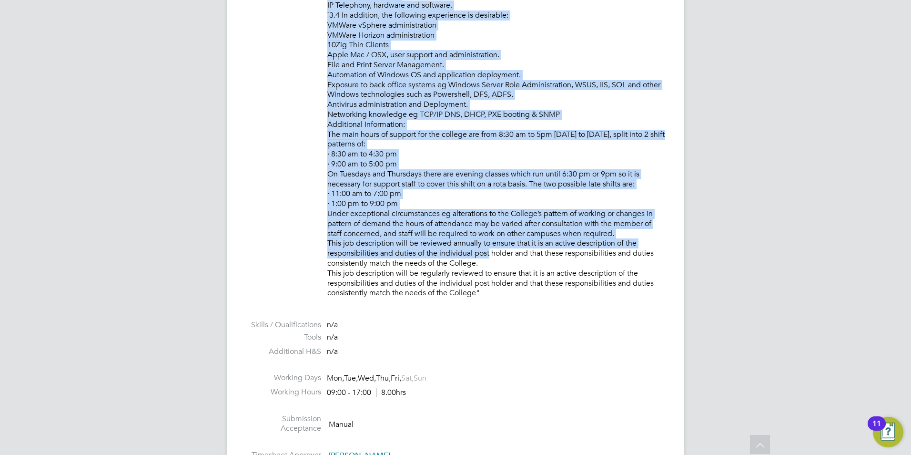
drag, startPoint x: 325, startPoint y: 175, endPoint x: 483, endPoint y: 264, distance: 181.8
copy p "• To provide IT system and user support to all College IT system users. • To pr…"
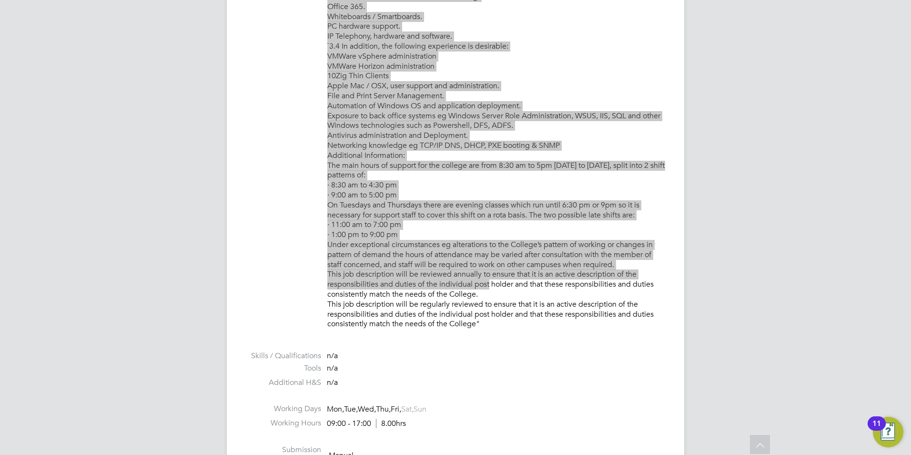
scroll to position [905, 0]
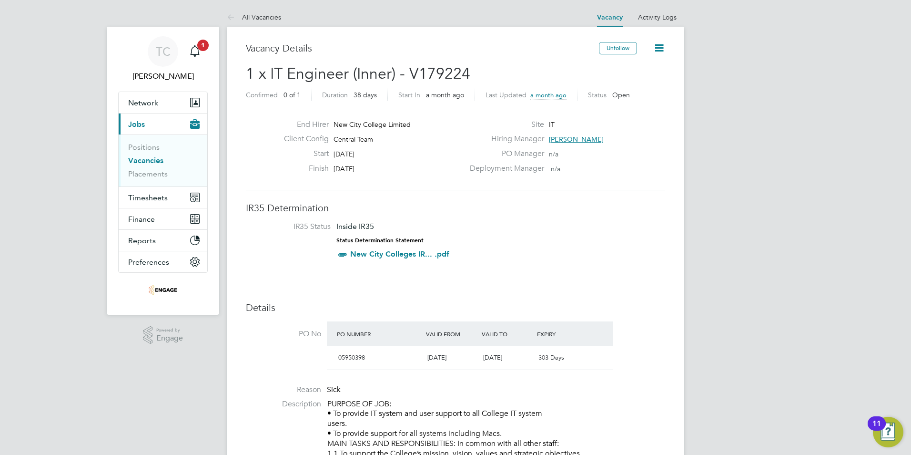
click at [381, 253] on link "New City Colleges IR... .pdf" at bounding box center [399, 253] width 99 height 9
drag, startPoint x: 763, startPoint y: 226, endPoint x: 761, endPoint y: 217, distance: 9.4
drag, startPoint x: 340, startPoint y: 254, endPoint x: 562, endPoint y: 284, distance: 224.0
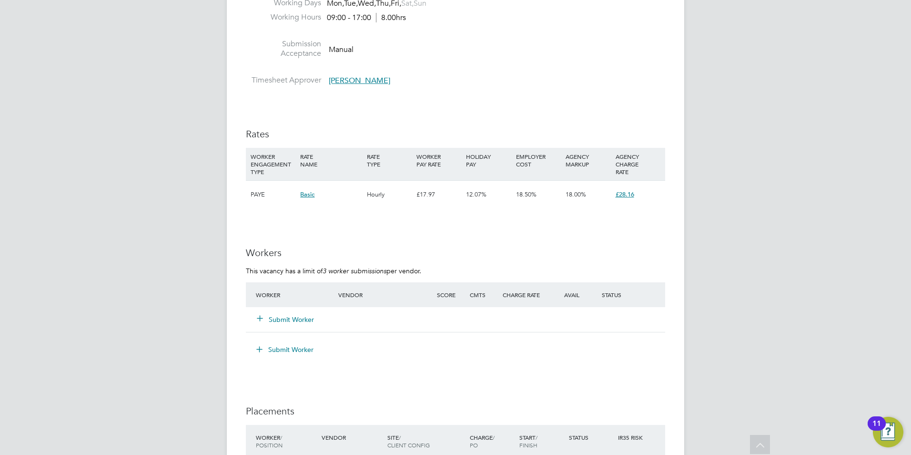
scroll to position [1279, 0]
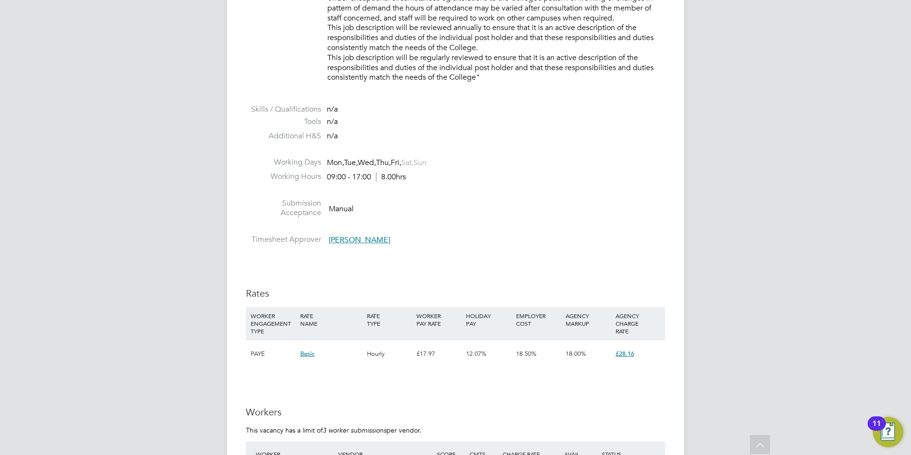
click at [631, 353] on span "£28.16" at bounding box center [625, 353] width 19 height 8
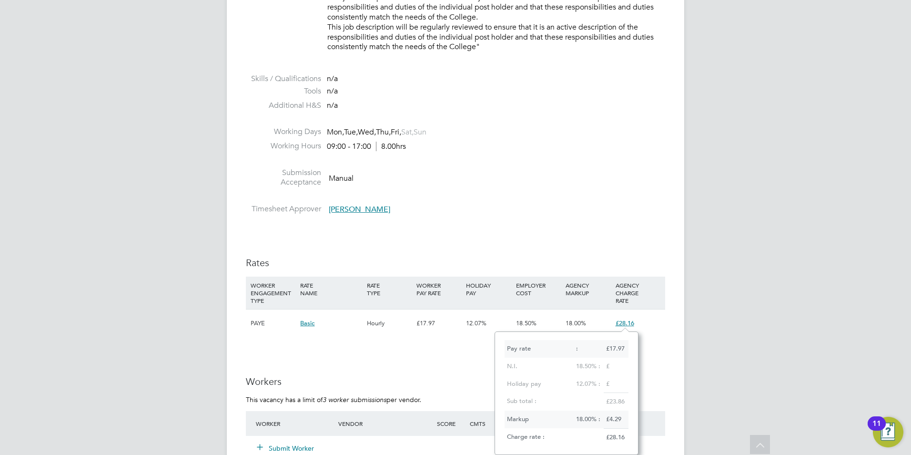
scroll to position [1216, 0]
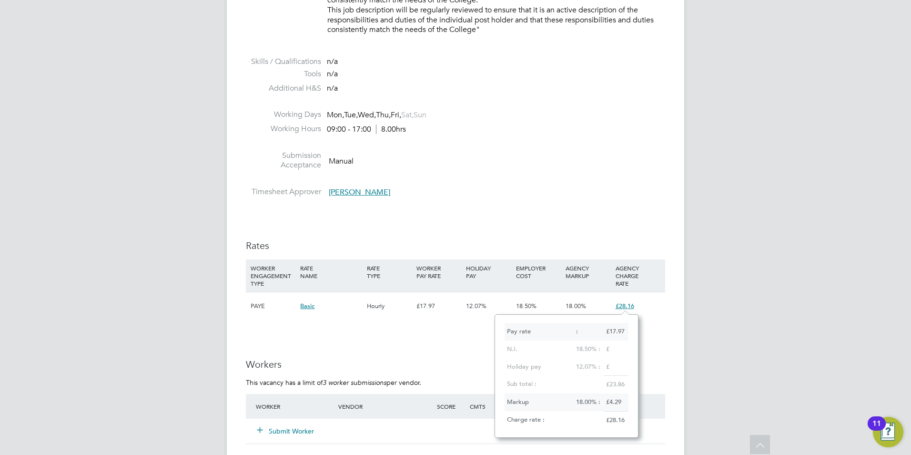
click at [646, 372] on ng-form "Workers This vacancy has a limit of 3 worker submissions per vendor. Worker Ven…" at bounding box center [455, 418] width 419 height 121
